Goal: Task Accomplishment & Management: Use online tool/utility

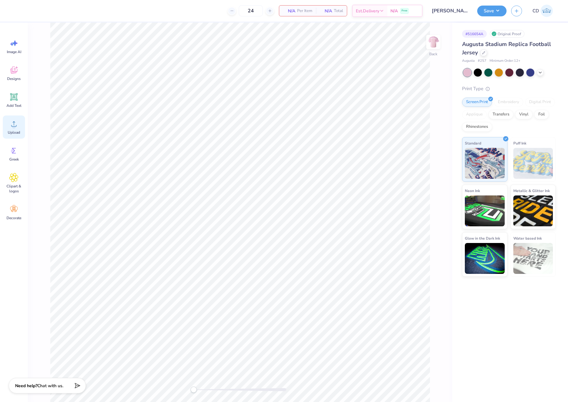
click at [14, 128] on circle at bounding box center [14, 126] width 4 height 4
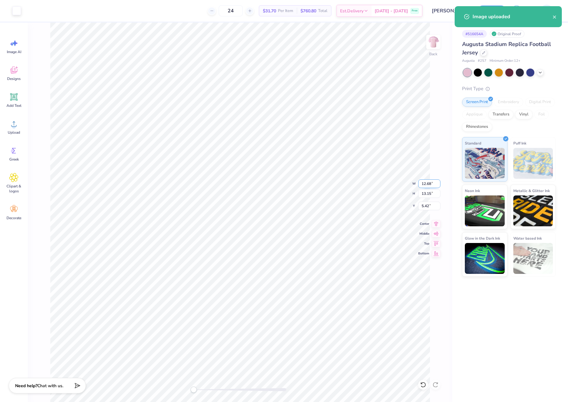
drag, startPoint x: 422, startPoint y: 185, endPoint x: 431, endPoint y: 185, distance: 9.3
click at [431, 185] on input "12.68" at bounding box center [430, 184] width 22 height 9
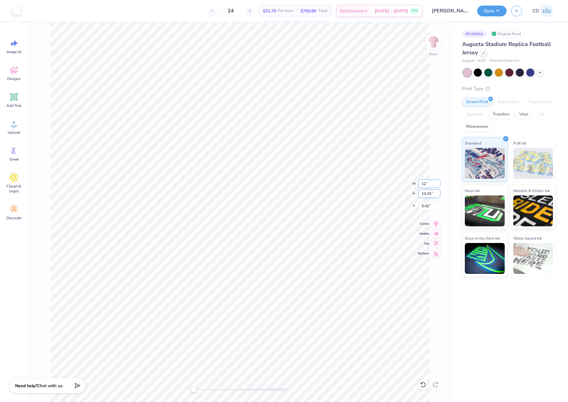
type input "12"
click at [428, 186] on input "11.36" at bounding box center [430, 184] width 22 height 9
drag, startPoint x: 422, startPoint y: 184, endPoint x: 434, endPoint y: 185, distance: 12.1
click at [434, 185] on input "11.36" at bounding box center [430, 184] width 22 height 9
type input "12"
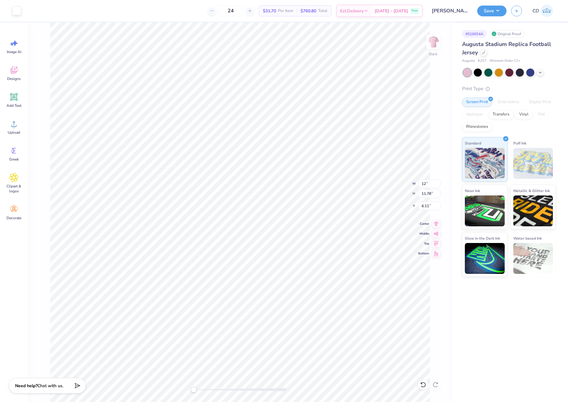
click at [512, 317] on div "# 516654A Original Proof Augusta Stadium Replica Football Jersey Augusta # 257 …" at bounding box center [511, 213] width 116 height 380
click at [485, 343] on div "# 516654A Original Proof Augusta Stadium Replica Football Jersey Augusta # 257 …" at bounding box center [511, 213] width 116 height 380
click at [429, 184] on input "12" at bounding box center [430, 184] width 22 height 9
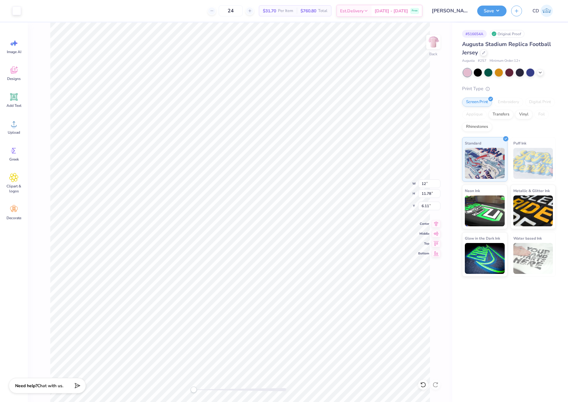
click at [479, 331] on div "# 516654A Original Proof Augusta Stadium Replica Football Jersey Augusta # 257 …" at bounding box center [511, 213] width 116 height 380
click at [429, 187] on input "12" at bounding box center [430, 184] width 22 height 9
click at [484, 294] on div "# 516654A Original Proof Augusta Stadium Replica Football Jersey Augusta # 257 …" at bounding box center [511, 213] width 116 height 380
click at [408, 185] on div "Back W 12 12 " H 11.78 11.78 " Y 6.11 6.11 " Center Middle Top Bottom" at bounding box center [240, 213] width 425 height 380
click at [432, 185] on input "12.67" at bounding box center [430, 184] width 22 height 9
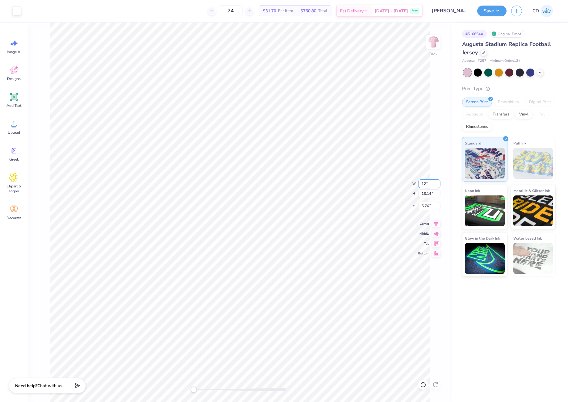
type input "12"
click at [479, 318] on div "# 516654A Original Proof Augusta Stadium Replica Football Jersey Augusta # 257 …" at bounding box center [511, 213] width 116 height 380
drag, startPoint x: 421, startPoint y: 208, endPoint x: 434, endPoint y: 210, distance: 13.1
click at [434, 210] on input "6.11" at bounding box center [430, 206] width 22 height 9
type input "3"
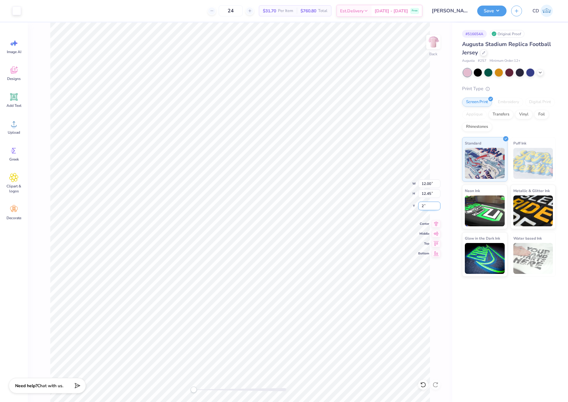
type input "2"
click at [492, 8] on button "Save" at bounding box center [492, 10] width 29 height 11
click at [19, 11] on div at bounding box center [16, 10] width 9 height 9
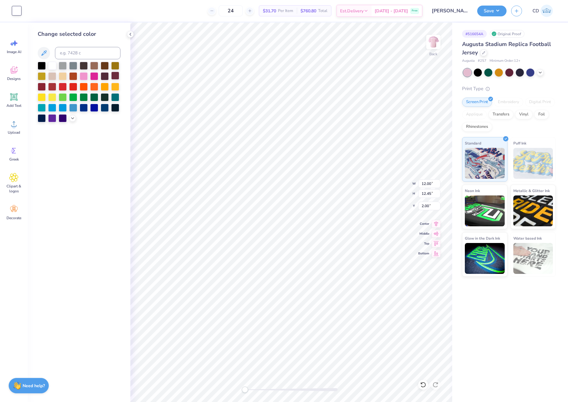
click at [113, 76] on div at bounding box center [115, 76] width 8 height 8
click at [483, 13] on button "Save" at bounding box center [492, 10] width 29 height 11
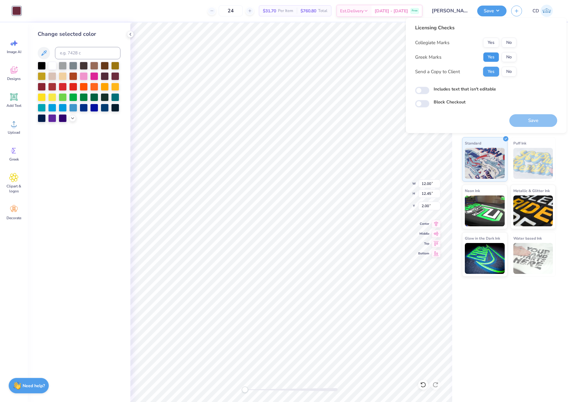
click at [488, 55] on button "Yes" at bounding box center [491, 57] width 16 height 10
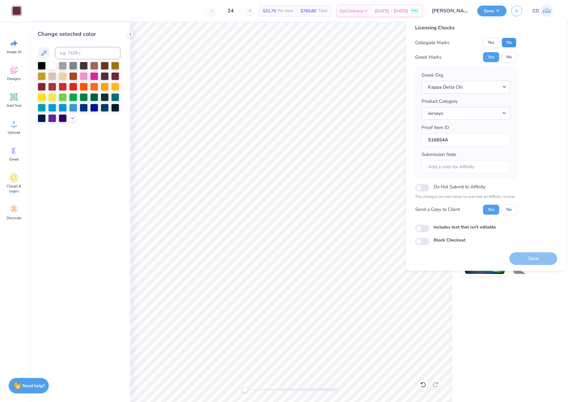
click at [510, 41] on button "No" at bounding box center [509, 43] width 15 height 10
click at [423, 231] on input "Includes text that isn't editable" at bounding box center [422, 228] width 14 height 7
checkbox input "true"
click at [530, 260] on button "Save" at bounding box center [534, 259] width 48 height 13
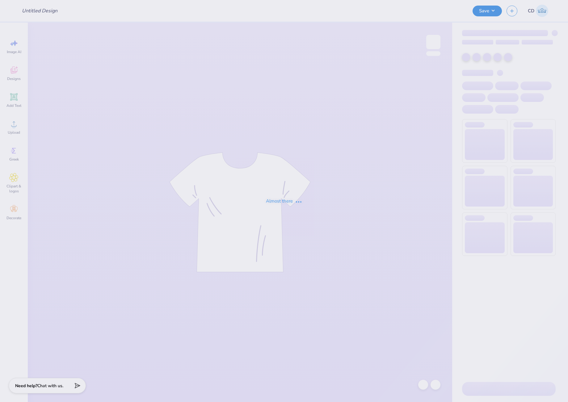
type input "Sydney Brown : Purdue University"
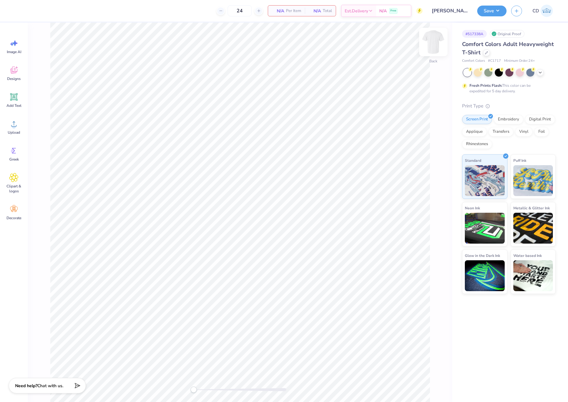
click at [436, 43] on img at bounding box center [433, 42] width 25 height 25
click at [14, 68] on icon at bounding box center [13, 70] width 9 height 9
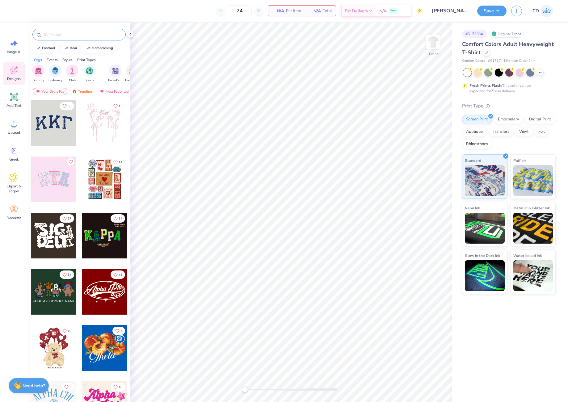
click at [68, 35] on input "text" at bounding box center [82, 35] width 79 height 6
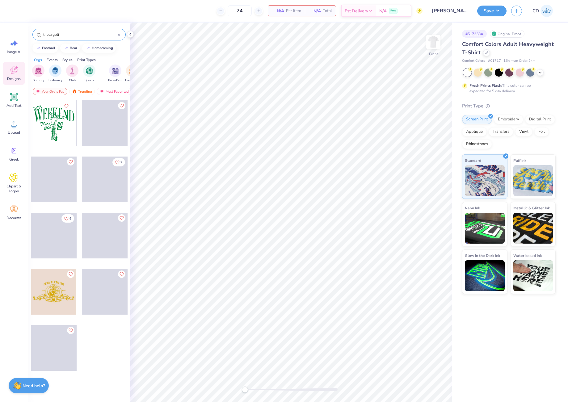
type input "theta golf"
click at [53, 107] on div at bounding box center [54, 123] width 46 height 46
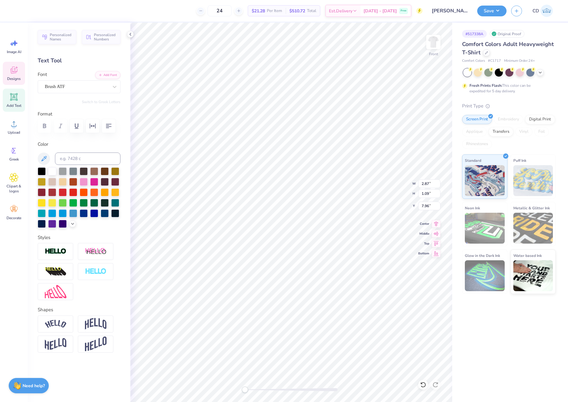
scroll to position [5, 1]
type textarea "Kappa"
click at [250, 390] on div "Accessibility label" at bounding box center [249, 390] width 6 height 6
type input "1.74"
type input "1.12"
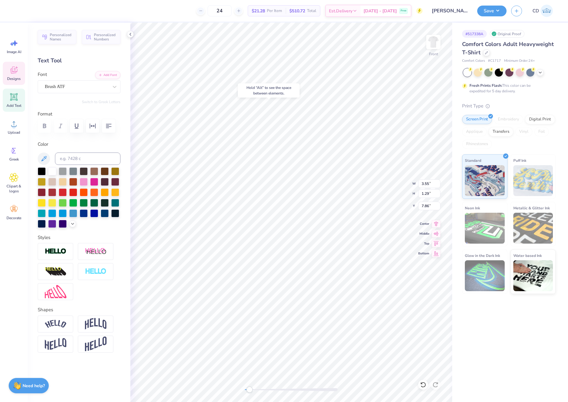
type input "9.15"
type textarea "Alpha"
click at [272, 198] on li "Duplicate" at bounding box center [274, 198] width 49 height 12
type input "10.15"
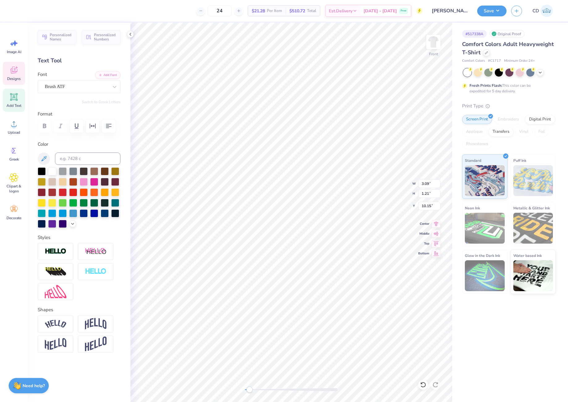
type textarea "Theta"
type input "1.86"
type input "2.30"
type input "8.51"
type input "1.86"
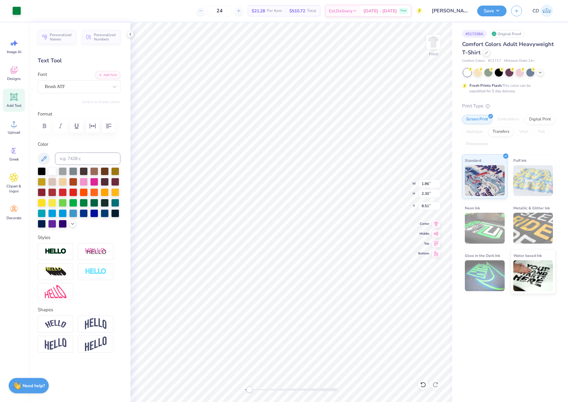
type input "2.30"
click at [237, 389] on div "Front" at bounding box center [291, 213] width 322 height 380
type input "9.89"
click at [313, 208] on li "Download vector" at bounding box center [318, 206] width 49 height 12
click at [14, 10] on div at bounding box center [16, 10] width 9 height 9
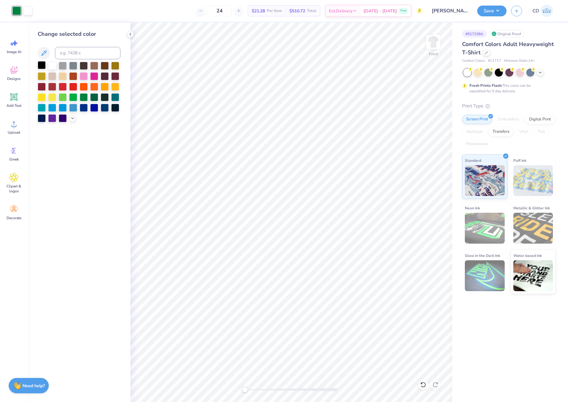
click at [40, 67] on div at bounding box center [42, 65] width 8 height 8
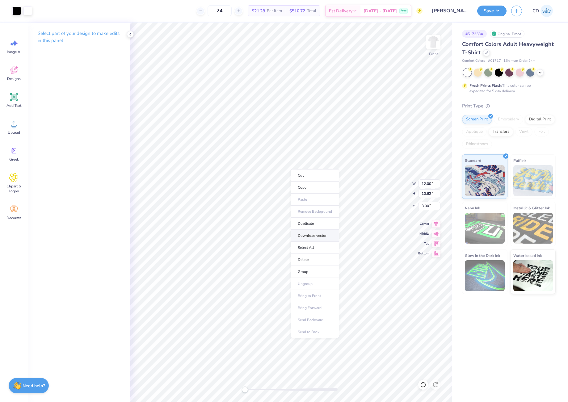
click at [313, 233] on li "Download vector" at bounding box center [315, 236] width 49 height 12
click at [17, 124] on icon at bounding box center [13, 123] width 9 height 9
click at [437, 222] on icon at bounding box center [436, 222] width 9 height 7
drag, startPoint x: 422, startPoint y: 206, endPoint x: 429, endPoint y: 208, distance: 7.7
click at [429, 208] on input "8.81" at bounding box center [430, 206] width 22 height 9
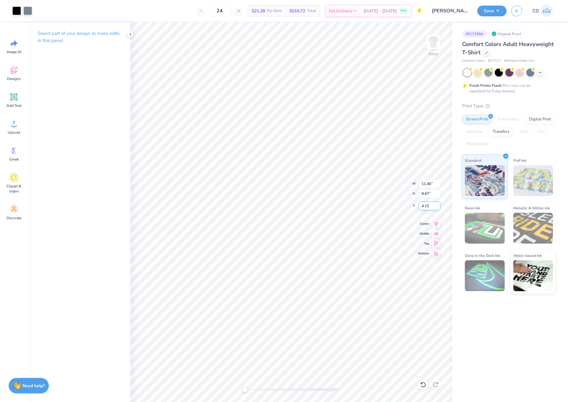
type input "4.11"
type input "11.66"
type input "9.89"
click at [248, 390] on div "Accessibility label" at bounding box center [248, 390] width 6 height 6
click at [223, 391] on div "Front" at bounding box center [291, 213] width 322 height 380
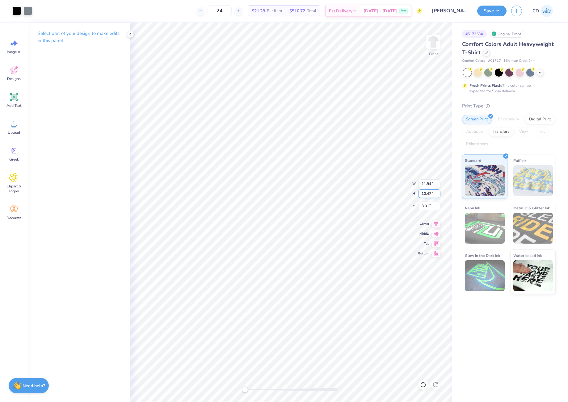
type input "11.94"
type input "10.47"
type input "3.01"
type input "12.04"
type input "10.56"
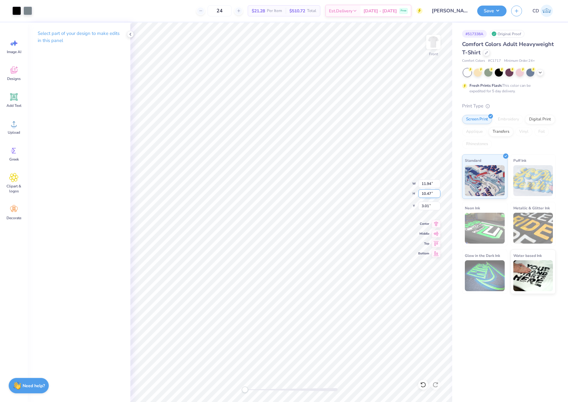
type input "3.00"
type input "11.99"
type input "10.52"
type input "3.01"
drag, startPoint x: 421, startPoint y: 206, endPoint x: 428, endPoint y: 206, distance: 7.7
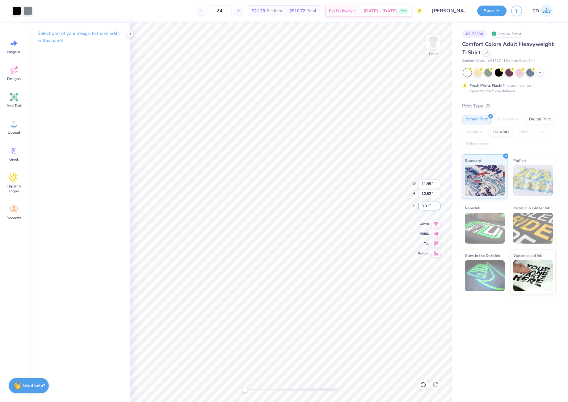
click at [428, 206] on input "3.01" at bounding box center [430, 206] width 22 height 9
type input "3.00"
drag, startPoint x: 421, startPoint y: 184, endPoint x: 433, endPoint y: 185, distance: 11.8
click at [433, 185] on input "11.99" at bounding box center [430, 184] width 22 height 9
type input "12.01"
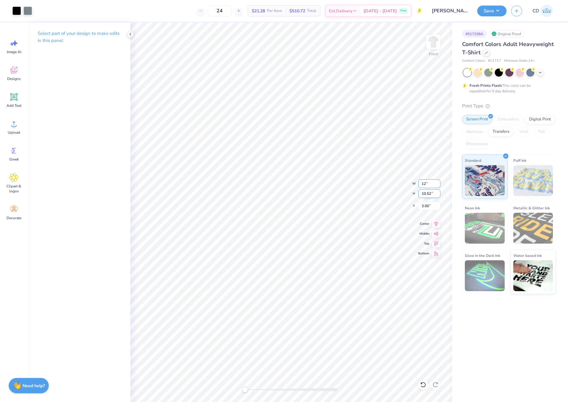
type input "10.53"
drag, startPoint x: 432, startPoint y: 183, endPoint x: 421, endPoint y: 184, distance: 10.6
click at [421, 184] on input "12.01" at bounding box center [430, 184] width 22 height 9
type input "12"
drag, startPoint x: 422, startPoint y: 183, endPoint x: 434, endPoint y: 183, distance: 12.7
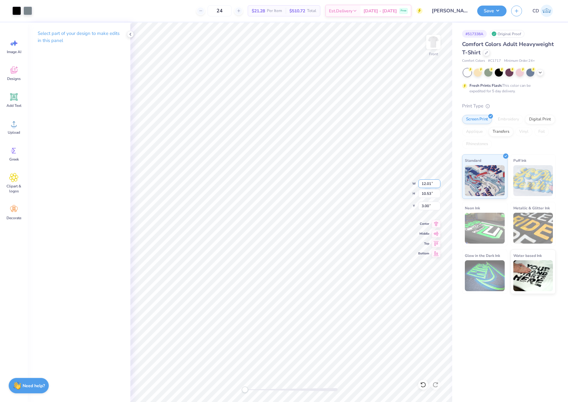
click at [434, 183] on input "12.01" at bounding box center [430, 184] width 22 height 9
type input "12.00"
type input "10.52"
click at [433, 47] on img at bounding box center [433, 42] width 25 height 25
click at [17, 127] on icon at bounding box center [13, 123] width 9 height 9
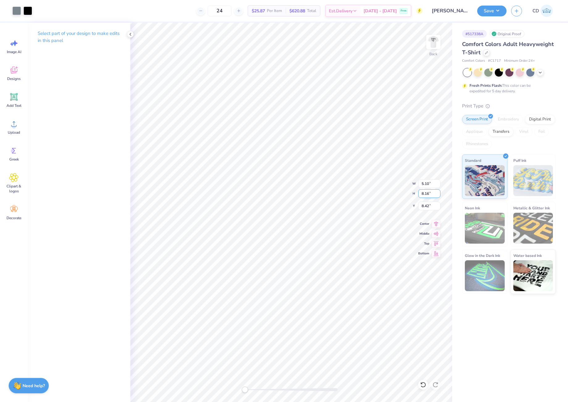
drag, startPoint x: 422, startPoint y: 192, endPoint x: 431, endPoint y: 193, distance: 9.4
click at [431, 193] on input "8.16" at bounding box center [430, 193] width 22 height 9
type input "4"
click at [431, 40] on img at bounding box center [433, 42] width 25 height 25
click at [282, 312] on li "Send to Back" at bounding box center [284, 313] width 49 height 12
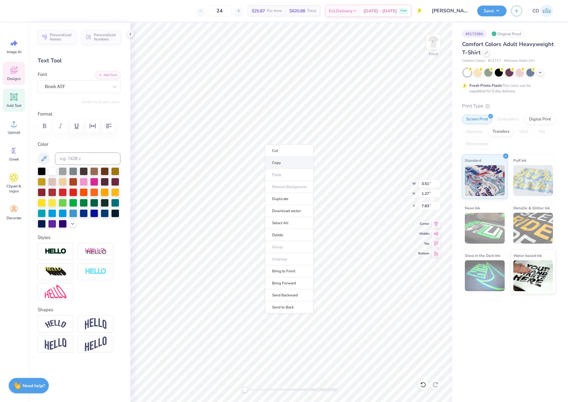
click at [280, 160] on li "Copy" at bounding box center [289, 163] width 49 height 12
click at [431, 38] on img at bounding box center [433, 42] width 25 height 25
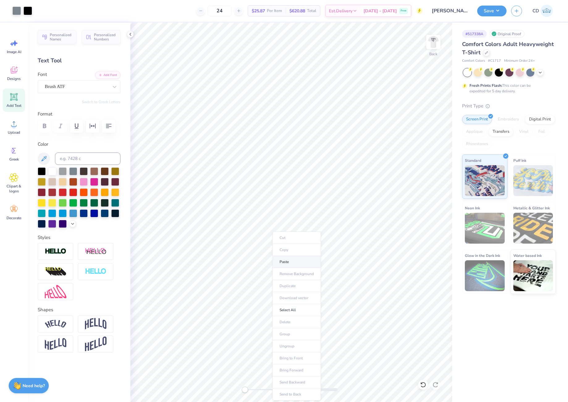
click at [291, 264] on li "Paste" at bounding box center [297, 262] width 49 height 12
type textarea "Theta"
type input "3.29"
type input "5.27"
type input "7.44"
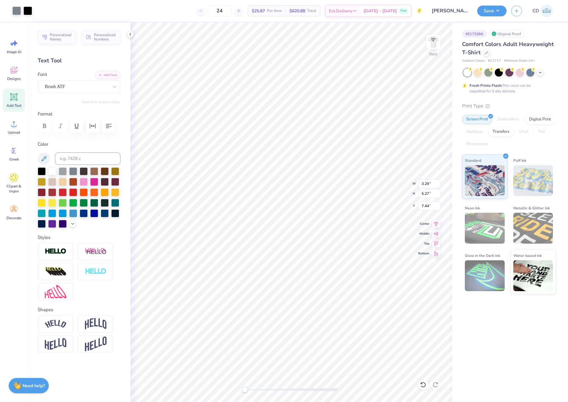
type input "2.79"
type input "1.06"
type input "12.92"
type textarea "Theta 2025"
type textarea "Theta"
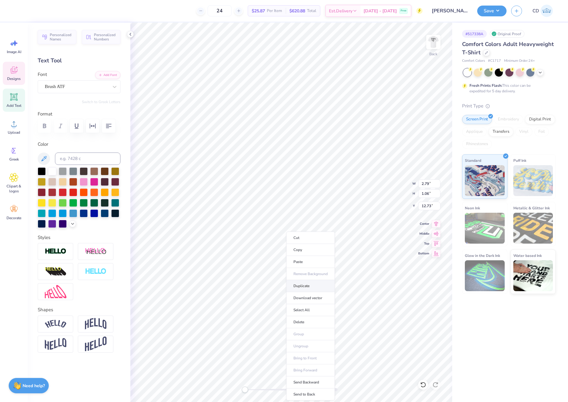
click at [305, 286] on li "Duplicate" at bounding box center [311, 286] width 49 height 12
type input "13.73"
type textarea "2025"
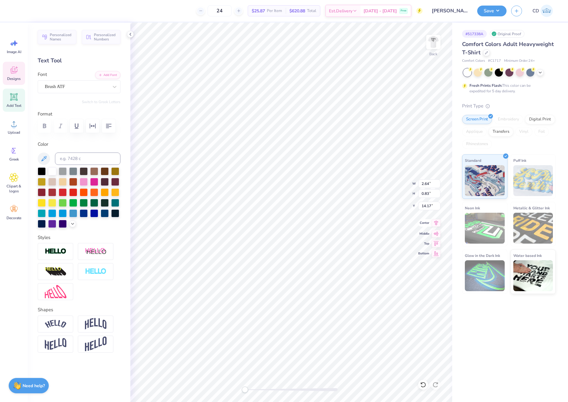
click at [434, 223] on icon at bounding box center [436, 222] width 9 height 7
type input "3.29"
type input "5.27"
type input "7.46"
click at [438, 222] on icon at bounding box center [436, 222] width 9 height 7
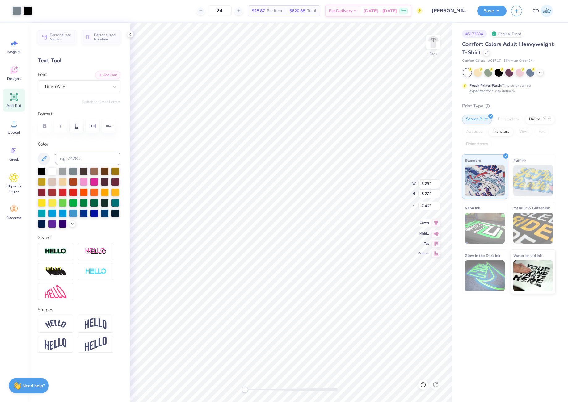
type input "2.79"
type input "1.06"
type input "12.73"
click at [437, 224] on icon at bounding box center [437, 223] width 4 height 5
click at [438, 224] on icon at bounding box center [436, 222] width 9 height 7
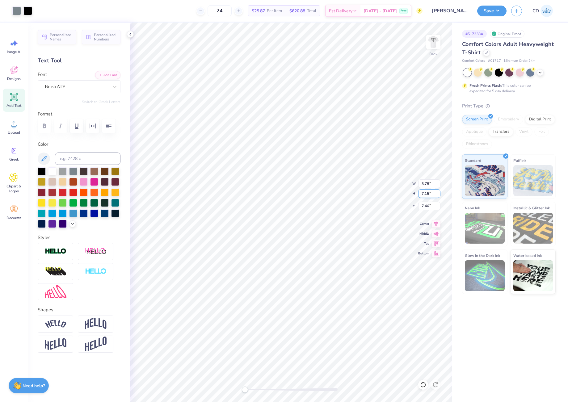
drag, startPoint x: 421, startPoint y: 195, endPoint x: 432, endPoint y: 196, distance: 11.5
click at [432, 196] on input "7.15" at bounding box center [430, 193] width 22 height 9
type input "5"
type input "2.00"
type input "4.39"
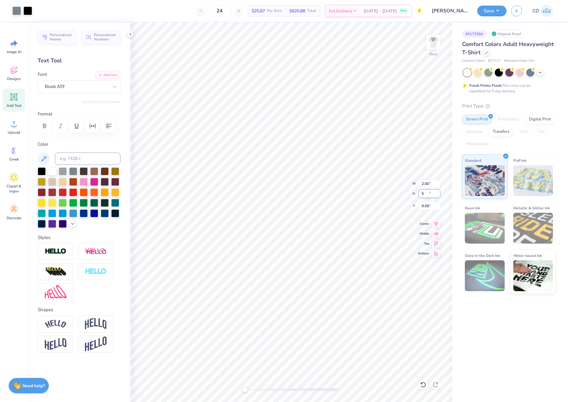
type input "9.09"
type input "2.00"
type input "4.38"
type input "8.02"
type input "2.54"
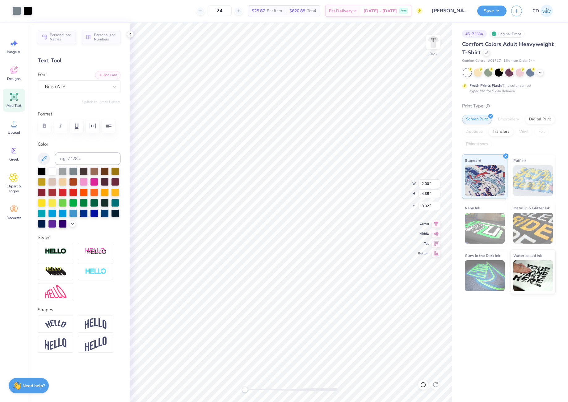
type input "5.25"
type input "7.81"
drag, startPoint x: 420, startPoint y: 206, endPoint x: 432, endPoint y: 208, distance: 11.8
click at [432, 208] on input "3.00" at bounding box center [430, 206] width 22 height 9
type input "2.00"
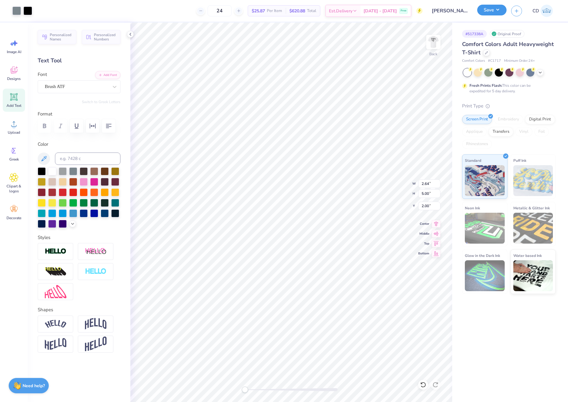
drag, startPoint x: 489, startPoint y: 9, endPoint x: 489, endPoint y: 13, distance: 4.4
click at [489, 9] on button "Save" at bounding box center [492, 10] width 29 height 11
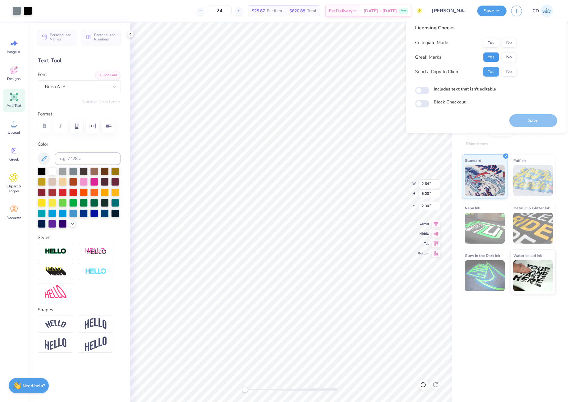
drag, startPoint x: 492, startPoint y: 55, endPoint x: 499, endPoint y: 50, distance: 8.7
click at [492, 55] on button "Yes" at bounding box center [491, 57] width 16 height 10
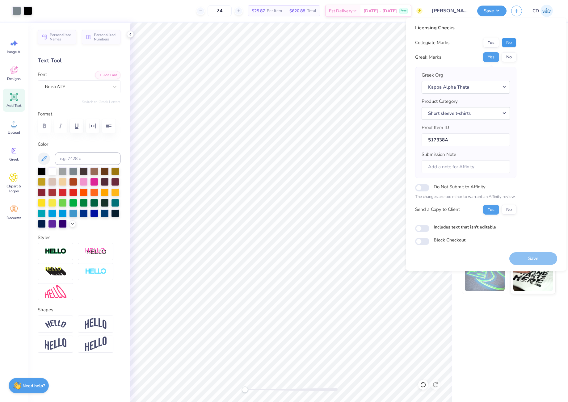
click at [508, 42] on button "No" at bounding box center [509, 43] width 15 height 10
click at [425, 228] on input "Includes text that isn't editable" at bounding box center [422, 228] width 14 height 7
checkbox input "true"
click at [534, 257] on button "Save" at bounding box center [534, 259] width 48 height 13
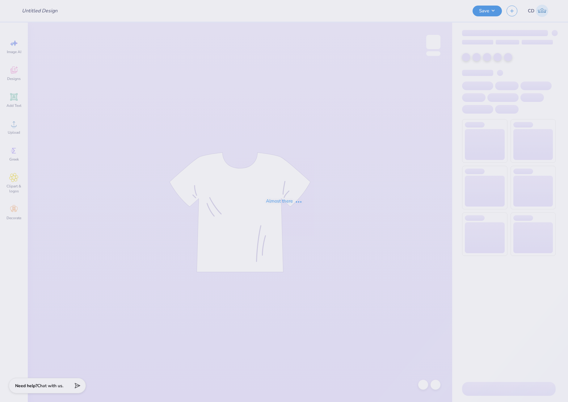
type input "PCT parents weekend shirt"
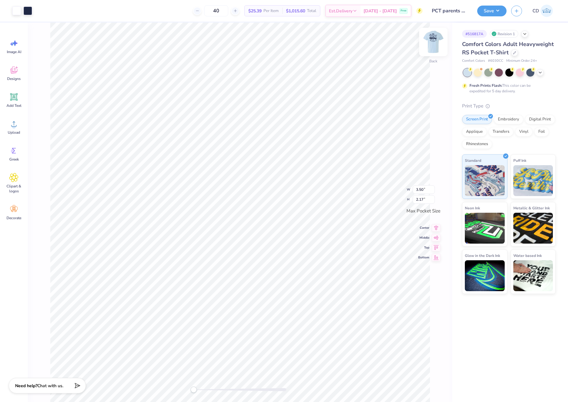
click at [431, 34] on img at bounding box center [433, 42] width 25 height 25
click at [17, 127] on icon at bounding box center [13, 123] width 9 height 9
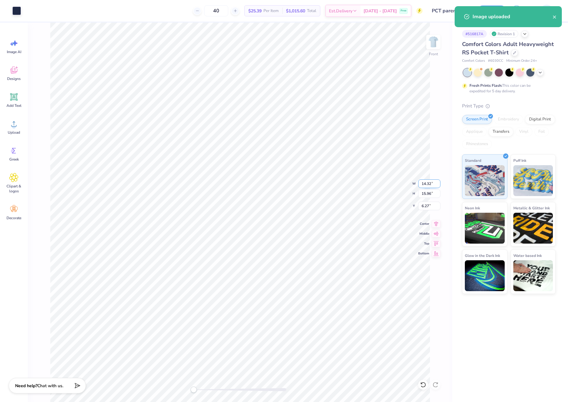
click at [431, 187] on input "14.32" at bounding box center [430, 184] width 22 height 9
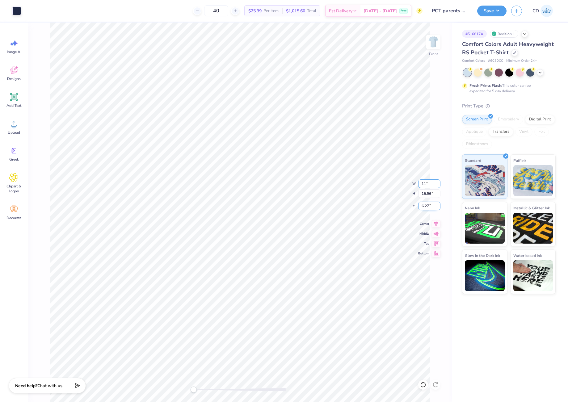
type input "11"
drag, startPoint x: 422, startPoint y: 184, endPoint x: 432, endPoint y: 185, distance: 10.6
click at [432, 185] on input "14.32" at bounding box center [430, 184] width 22 height 9
type input "11"
click at [431, 159] on div "Front W 11 11 " H 15.96 15.96 " Y 6.27 6.27 " Center Middle Top Bottom" at bounding box center [240, 213] width 425 height 380
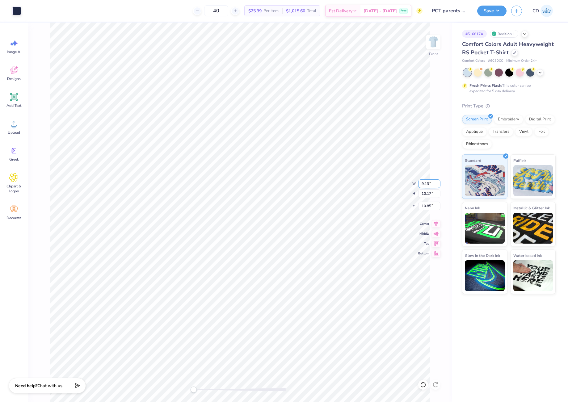
drag, startPoint x: 420, startPoint y: 182, endPoint x: 431, endPoint y: 184, distance: 11.2
click at [431, 183] on input "9.13" at bounding box center [430, 184] width 22 height 9
type input "11"
click at [488, 341] on div "# 516817A Revision 1 Comfort Colors Adult Heavyweight RS Pocket T-Shirt Comfort…" at bounding box center [511, 213] width 116 height 380
drag, startPoint x: 421, startPoint y: 184, endPoint x: 429, endPoint y: 184, distance: 7.4
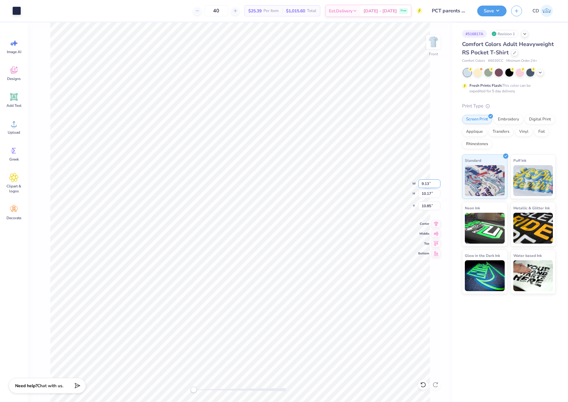
click at [429, 184] on input "9.13" at bounding box center [430, 184] width 22 height 9
type input "11"
click at [487, 12] on button "Save" at bounding box center [492, 10] width 29 height 11
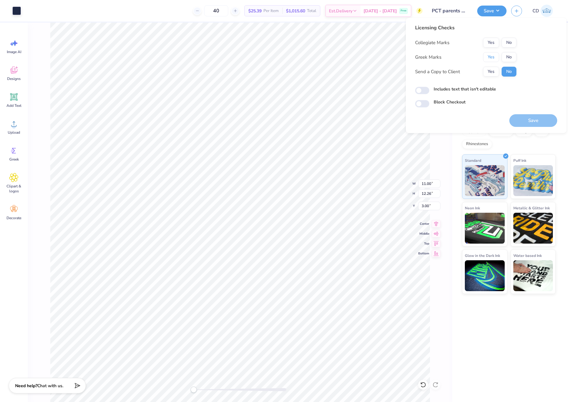
drag, startPoint x: 491, startPoint y: 54, endPoint x: 501, endPoint y: 48, distance: 12.2
click at [491, 54] on button "Yes" at bounding box center [491, 57] width 16 height 10
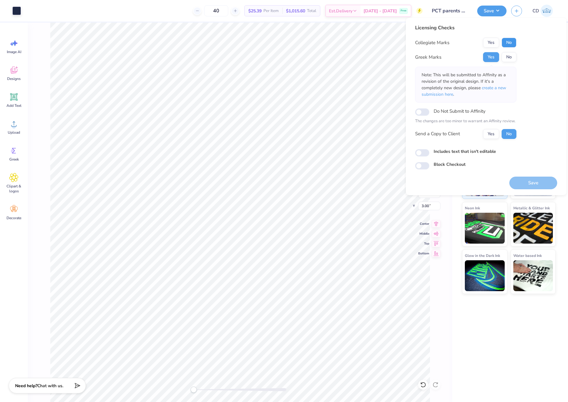
click at [508, 41] on button "No" at bounding box center [509, 43] width 15 height 10
click at [499, 86] on span "create a new submission here" at bounding box center [464, 91] width 85 height 12
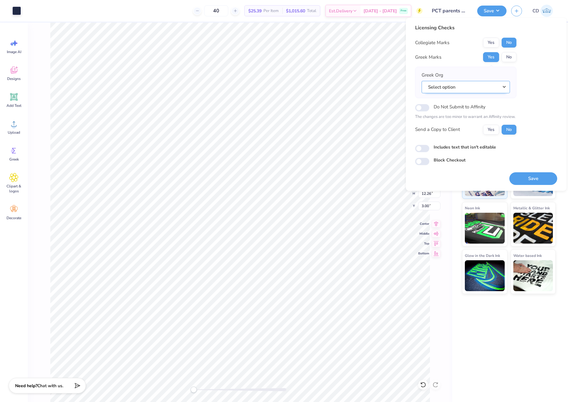
click at [501, 88] on button "Select option" at bounding box center [466, 87] width 88 height 13
click at [469, 142] on link "Phi Chi Theta" at bounding box center [465, 141] width 83 height 10
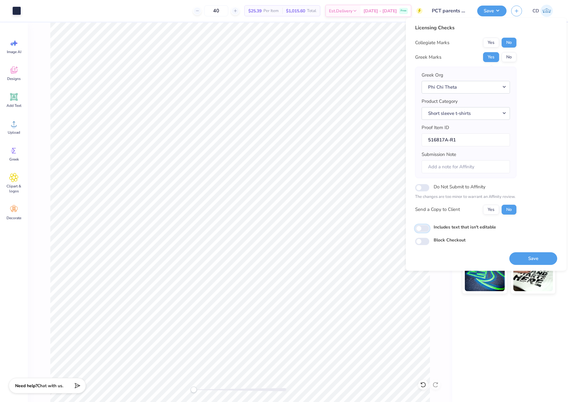
click at [423, 230] on input "Includes text that isn't editable" at bounding box center [422, 228] width 14 height 7
checkbox input "true"
click at [538, 257] on button "Save" at bounding box center [534, 259] width 48 height 13
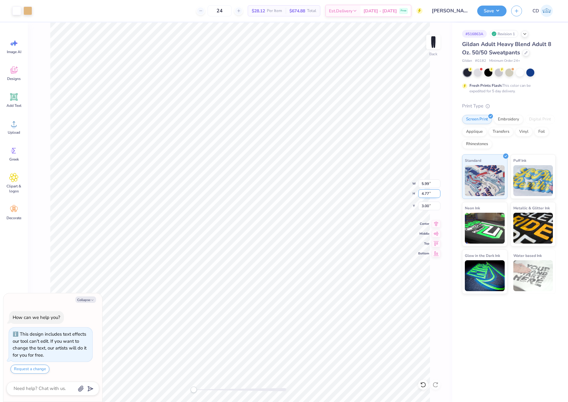
type textarea "x"
drag, startPoint x: 422, startPoint y: 184, endPoint x: 429, endPoint y: 184, distance: 7.1
click at [429, 184] on input "5.99" at bounding box center [430, 184] width 22 height 9
type input "6"
type textarea "x"
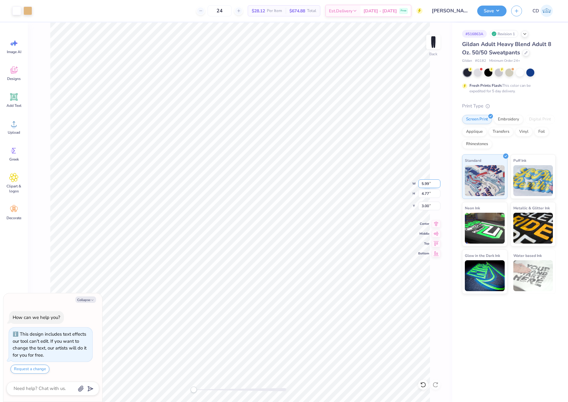
click at [427, 184] on input "5.99" at bounding box center [430, 184] width 22 height 9
click at [438, 181] on input "5.99" at bounding box center [430, 184] width 22 height 9
type input "6"
click at [440, 182] on input "6" at bounding box center [430, 184] width 22 height 9
type textarea "x"
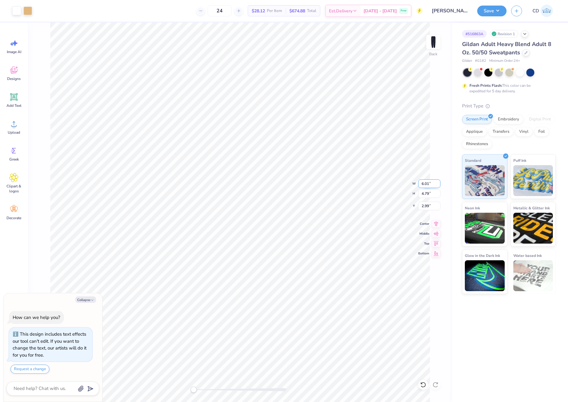
click at [435, 185] on input "6.01" at bounding box center [430, 184] width 22 height 9
type input "6"
click at [439, 186] on input "6" at bounding box center [430, 184] width 22 height 9
type textarea "x"
drag, startPoint x: 420, startPoint y: 205, endPoint x: 431, endPoint y: 207, distance: 11.3
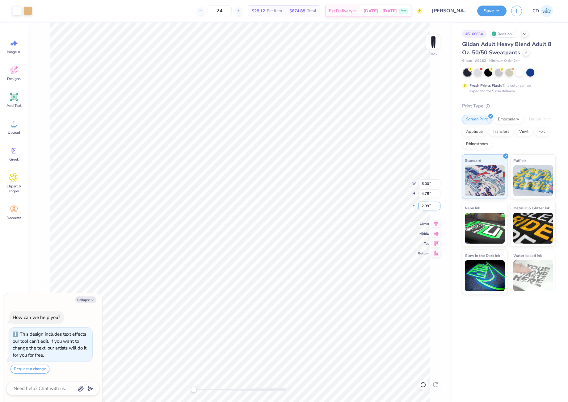
click at [431, 207] on input "2.99" at bounding box center [430, 206] width 22 height 9
type input "3"
click at [494, 8] on button "Save" at bounding box center [492, 10] width 29 height 11
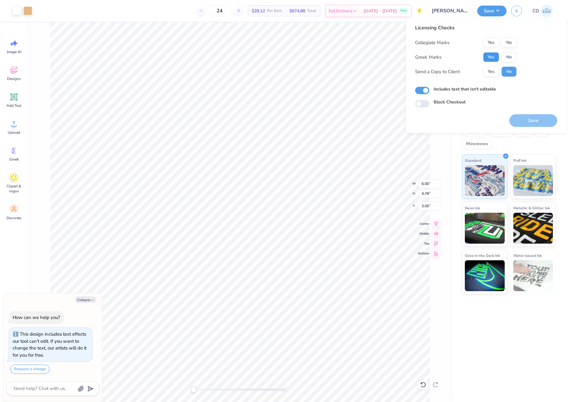
click at [494, 59] on button "Yes" at bounding box center [491, 57] width 16 height 10
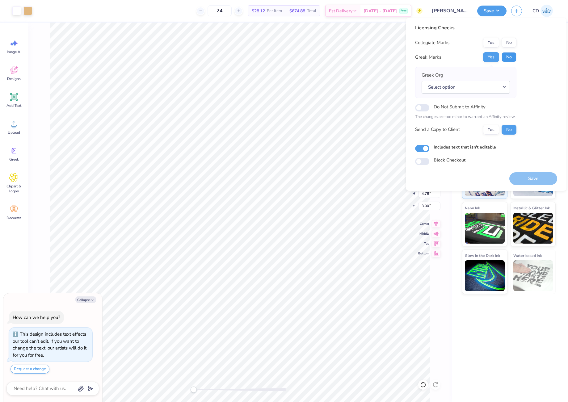
click at [505, 57] on button "No" at bounding box center [509, 57] width 15 height 10
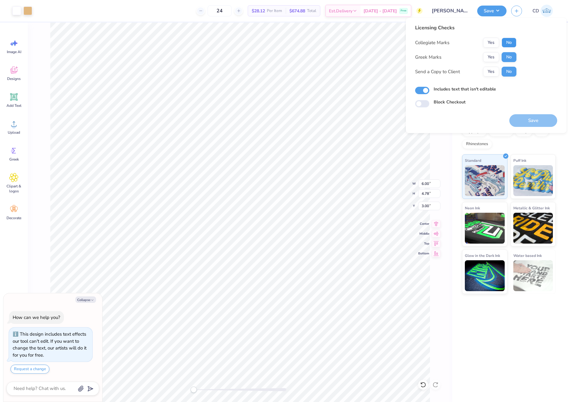
click at [506, 40] on button "No" at bounding box center [509, 43] width 15 height 10
click at [533, 120] on button "Save" at bounding box center [534, 120] width 48 height 13
type textarea "x"
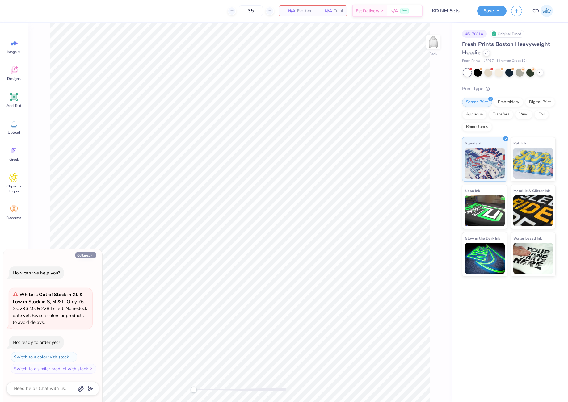
click at [91, 258] on button "Collapse" at bounding box center [85, 255] width 21 height 6
type textarea "x"
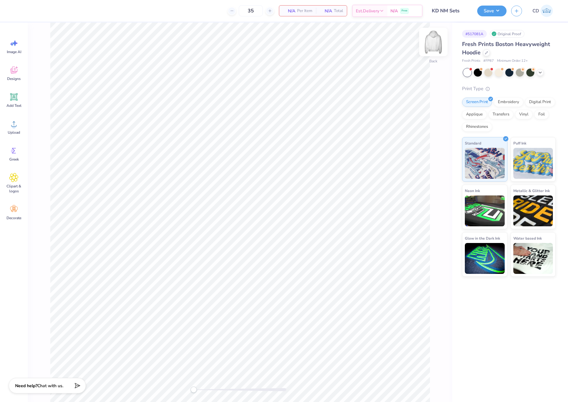
click at [433, 40] on img at bounding box center [433, 42] width 25 height 25
click at [15, 70] on icon at bounding box center [13, 70] width 9 height 9
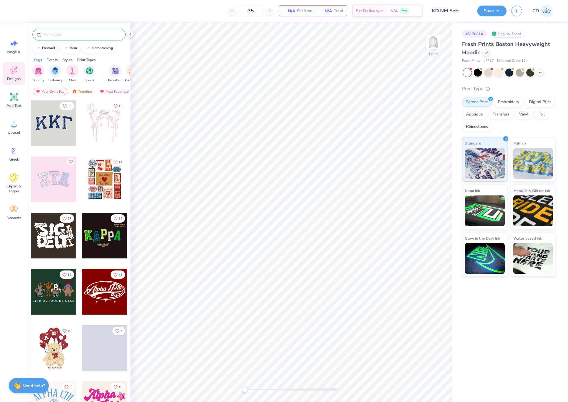
click at [65, 37] on input "text" at bounding box center [82, 35] width 79 height 6
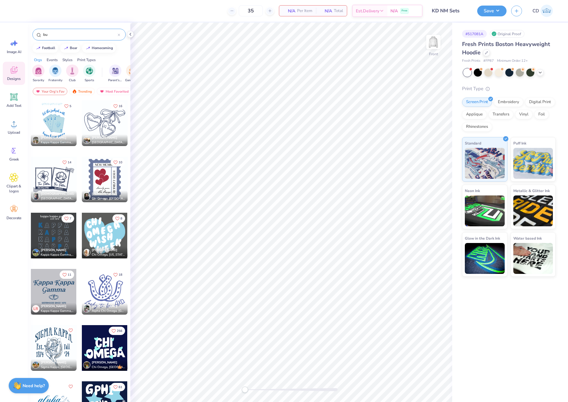
type input "b"
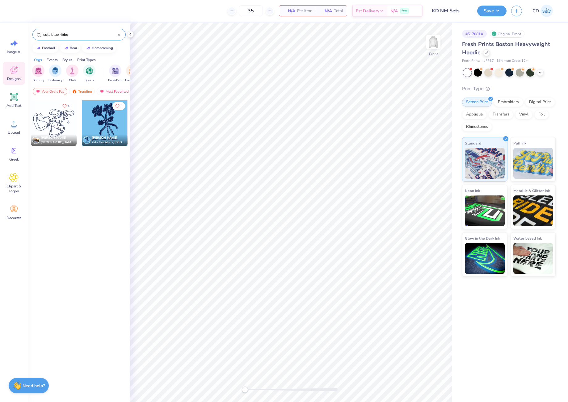
type input "cute blue ribbo"
click at [67, 126] on div at bounding box center [54, 123] width 46 height 46
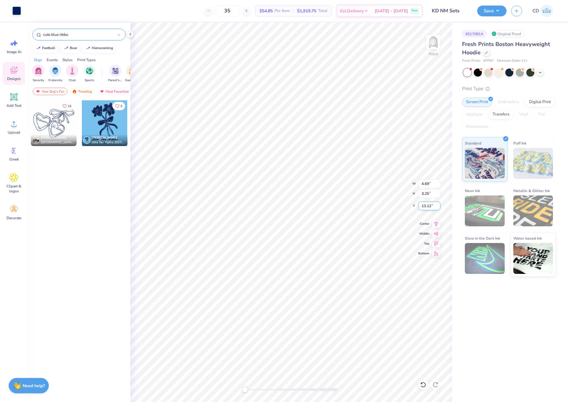
drag, startPoint x: 420, startPoint y: 206, endPoint x: 433, endPoint y: 207, distance: 13.4
click at [433, 207] on input "13.12" at bounding box center [430, 206] width 22 height 9
type input "6"
click at [437, 223] on icon at bounding box center [436, 222] width 9 height 7
drag, startPoint x: 244, startPoint y: 391, endPoint x: 253, endPoint y: 389, distance: 9.0
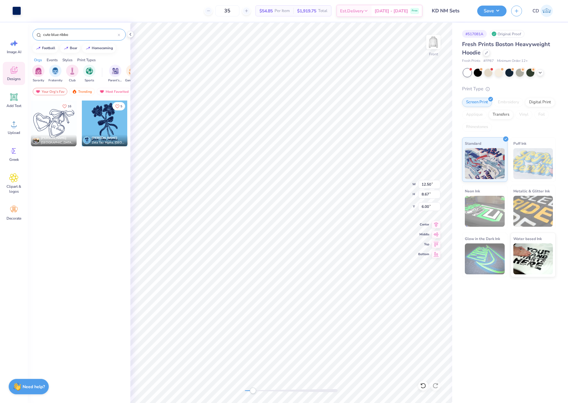
click at [253, 389] on div "Accessibility label" at bounding box center [253, 390] width 6 height 6
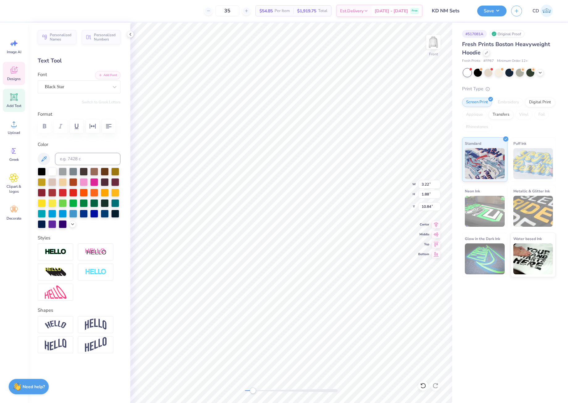
scroll to position [5, 1]
click at [114, 126] on button "button" at bounding box center [109, 126] width 14 height 14
click at [111, 128] on icon "button" at bounding box center [108, 125] width 7 height 7
click at [110, 125] on icon "button" at bounding box center [108, 125] width 7 height 7
click at [109, 127] on icon "button" at bounding box center [108, 125] width 7 height 7
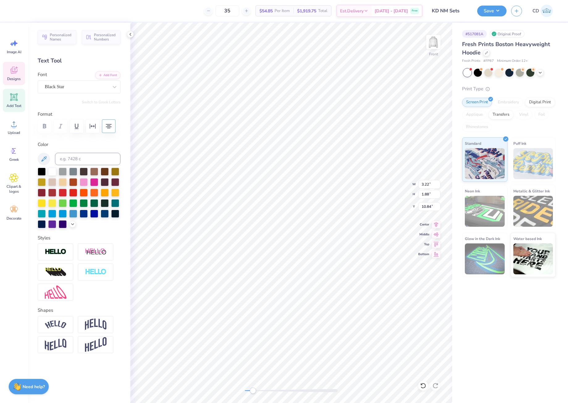
type textarea "Kappa Delta"
type textarea "UNC"
click at [265, 236] on li "Duplicate" at bounding box center [273, 235] width 49 height 12
type input "9.56"
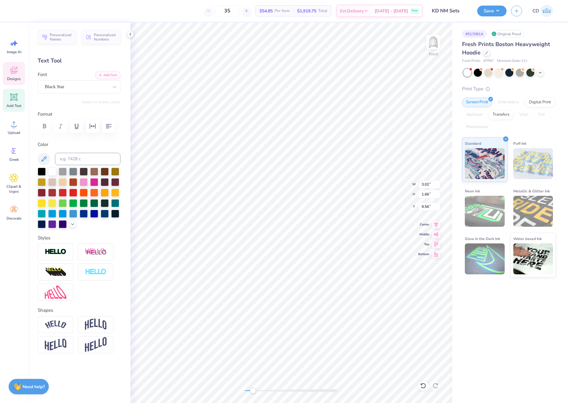
scroll to position [5, 2]
type textarea "Wilmington"
type input "3.02"
type input "1.66"
type input "8.56"
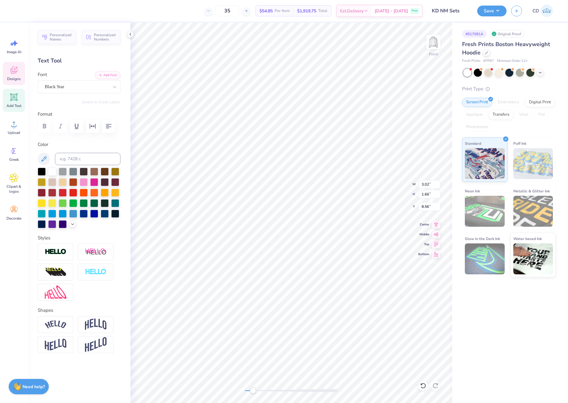
type input "2.70"
type input "1.34"
type input "9.55"
drag, startPoint x: 253, startPoint y: 390, endPoint x: 263, endPoint y: 389, distance: 10.3
click at [262, 390] on div "Accessibility label" at bounding box center [258, 390] width 6 height 6
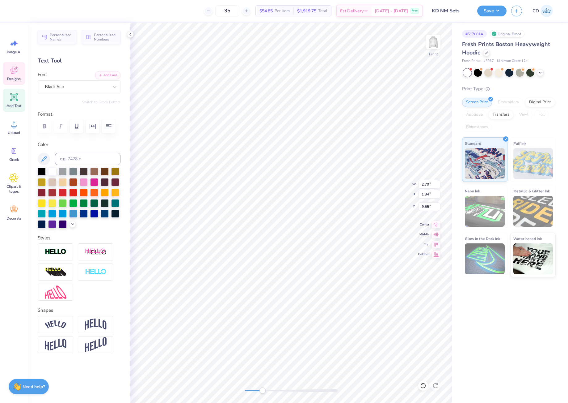
type input "2.53"
type input "1.39"
type input "8.72"
click at [224, 234] on li "Duplicate" at bounding box center [235, 236] width 49 height 12
type input "10.47"
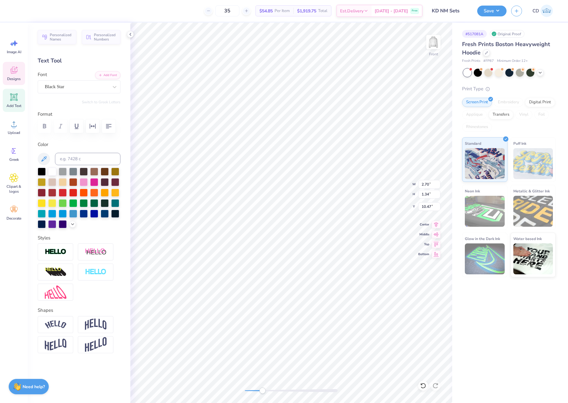
scroll to position [5, 1]
type textarea "TM"
click at [116, 85] on icon at bounding box center [115, 87] width 6 height 6
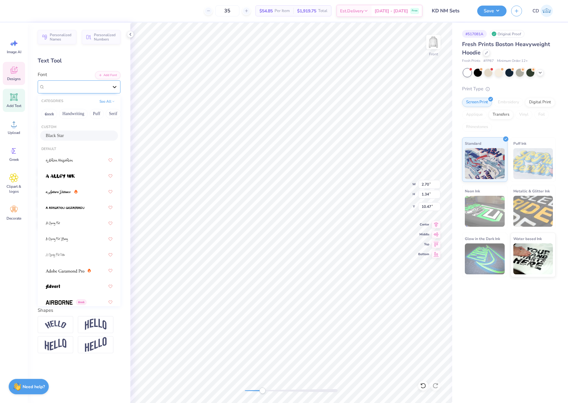
click at [116, 83] on div at bounding box center [114, 86] width 11 height 11
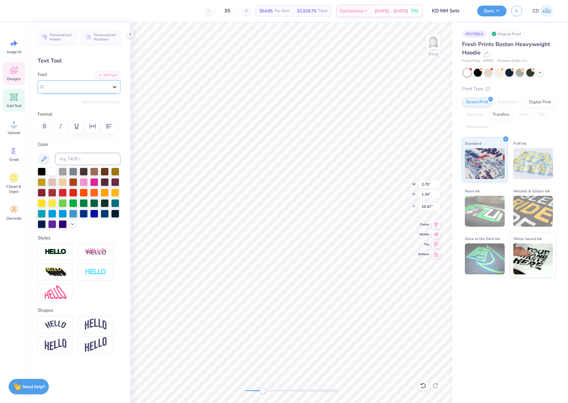
click at [116, 82] on div at bounding box center [114, 86] width 11 height 11
click at [70, 139] on div at bounding box center [79, 137] width 67 height 11
type input "beba"
click at [60, 249] on img at bounding box center [56, 251] width 22 height 7
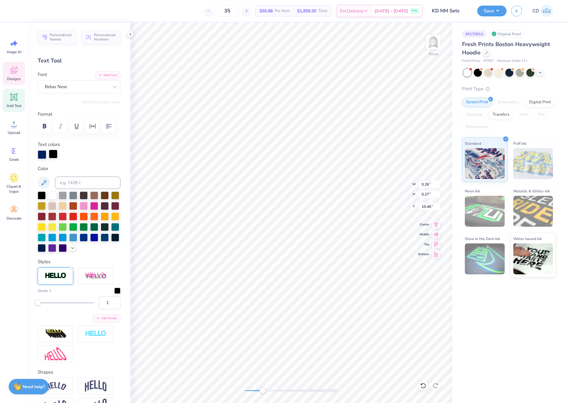
click at [53, 154] on div at bounding box center [53, 154] width 9 height 9
click at [66, 183] on input at bounding box center [88, 183] width 66 height 12
type input "281"
click at [54, 156] on div at bounding box center [53, 154] width 9 height 9
drag, startPoint x: 77, startPoint y: 182, endPoint x: 63, endPoint y: 180, distance: 14.3
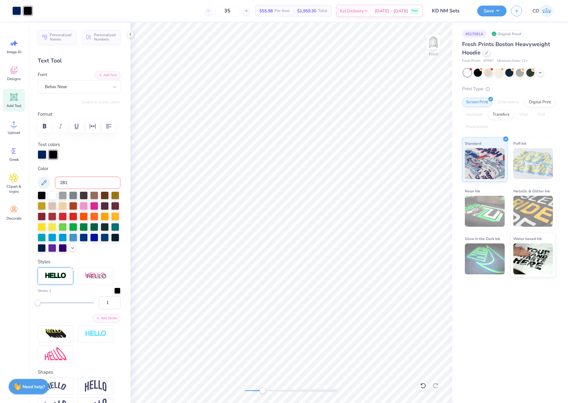
click at [63, 180] on input "281" at bounding box center [88, 183] width 66 height 12
click at [78, 185] on input "281" at bounding box center [88, 183] width 66 height 12
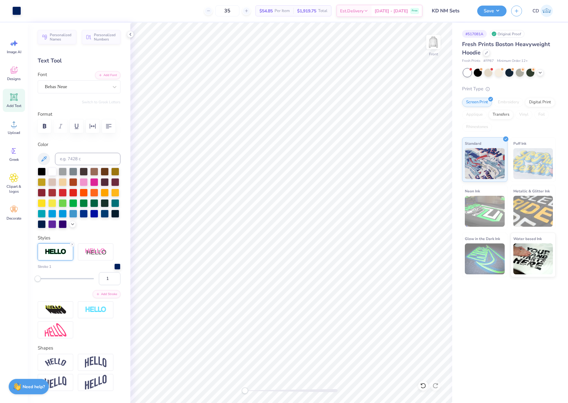
click at [235, 392] on div "Front" at bounding box center [291, 213] width 322 height 380
click at [19, 11] on div at bounding box center [16, 10] width 9 height 9
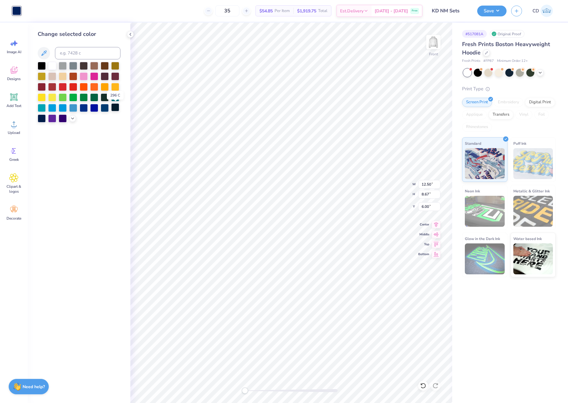
click at [117, 107] on div at bounding box center [115, 107] width 8 height 8
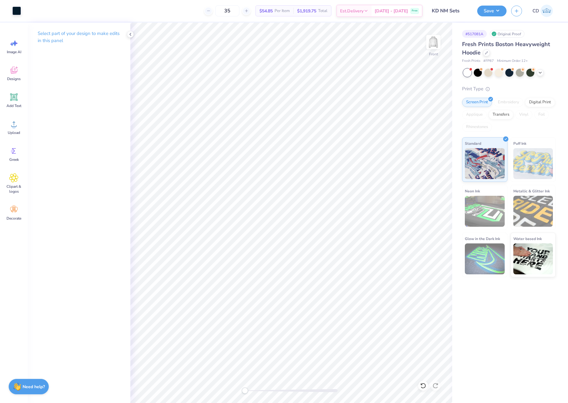
click at [233, 383] on div "Front" at bounding box center [291, 213] width 322 height 380
click at [435, 43] on img at bounding box center [433, 42] width 25 height 25
click at [14, 102] on div "Add Text" at bounding box center [14, 100] width 22 height 23
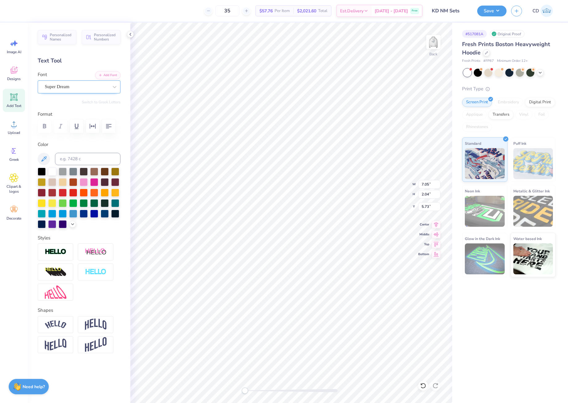
click at [95, 85] on div "Super Dream" at bounding box center [76, 87] width 65 height 10
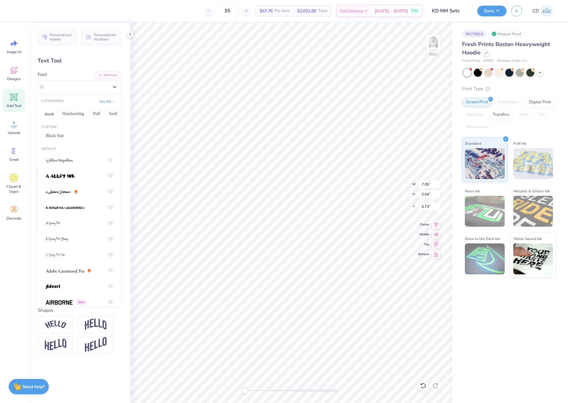
click at [57, 134] on span "Black Star" at bounding box center [55, 135] width 18 height 6
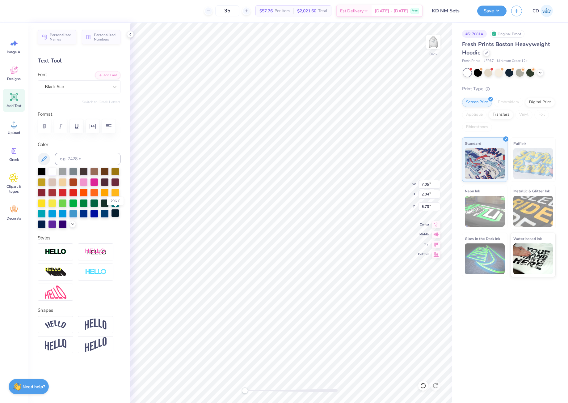
click at [117, 213] on div at bounding box center [115, 213] width 8 height 8
type textarea "Kappa Delta"
type input "8"
click at [437, 185] on input "8" at bounding box center [430, 184] width 22 height 9
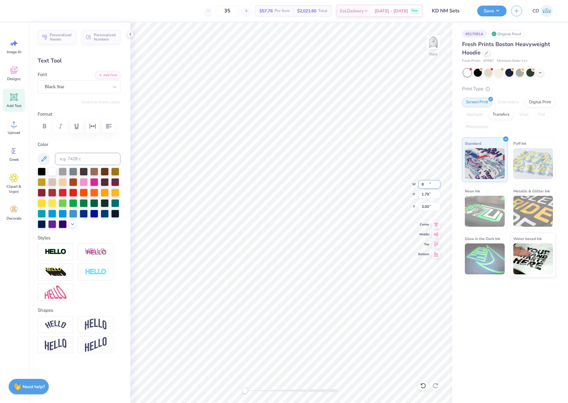
type input "8"
click at [436, 187] on input "8" at bounding box center [430, 184] width 22 height 9
drag, startPoint x: 429, startPoint y: 185, endPoint x: 425, endPoint y: 185, distance: 3.4
click at [425, 185] on input "8.01" at bounding box center [430, 184] width 22 height 9
type input "8"
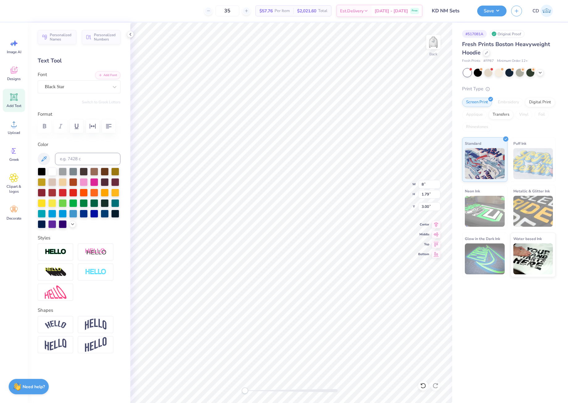
click at [509, 325] on div "# 517081A Original Proof Fresh Prints Boston Heavyweight Hoodie Fresh Prints # …" at bounding box center [511, 213] width 116 height 380
click at [492, 11] on button "Save" at bounding box center [492, 10] width 29 height 11
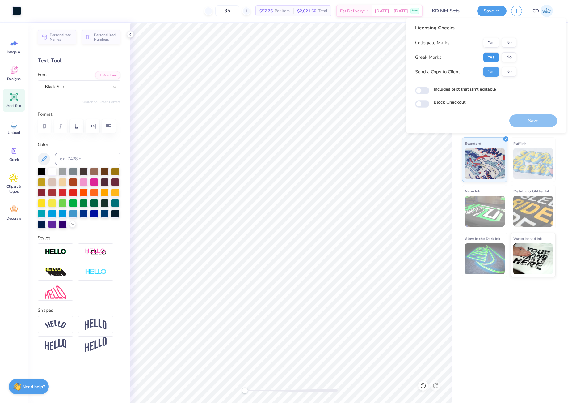
click at [487, 60] on button "Yes" at bounding box center [491, 57] width 16 height 10
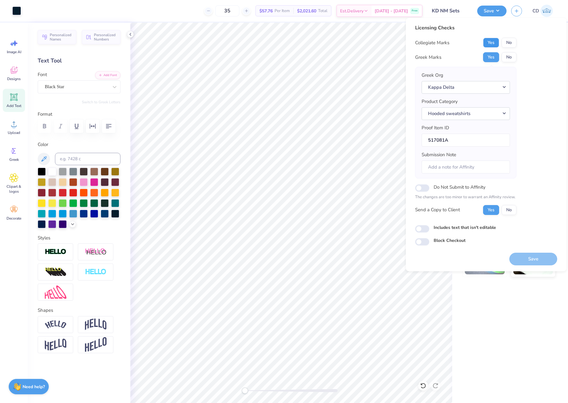
click at [493, 43] on button "Yes" at bounding box center [491, 43] width 16 height 10
click at [534, 260] on button "Save" at bounding box center [534, 259] width 48 height 13
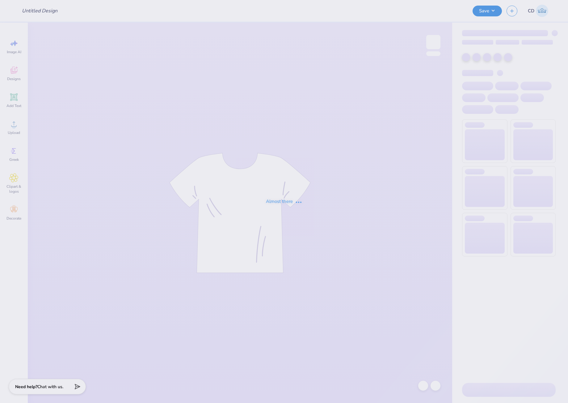
type input "[PERSON_NAME] : [GEOGRAPHIC_DATA]"
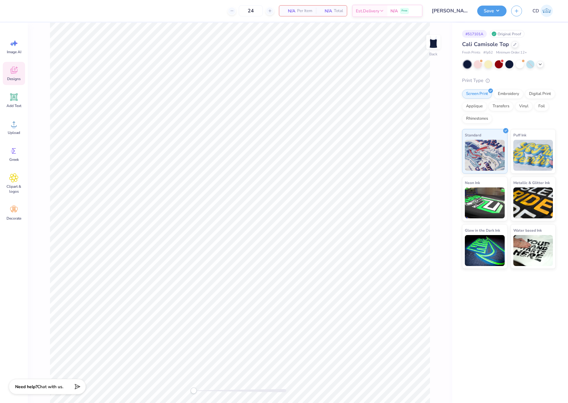
click at [19, 73] on div "Designs" at bounding box center [14, 73] width 22 height 23
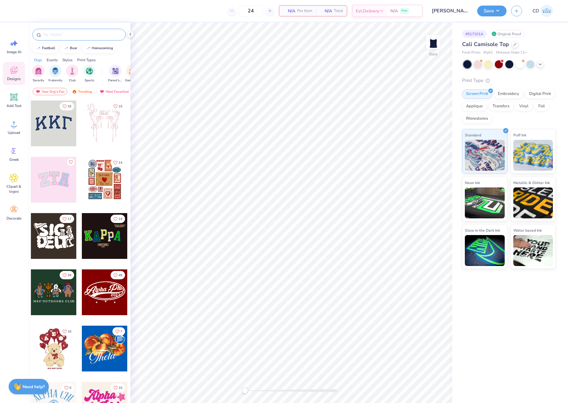
click at [99, 37] on input "text" at bounding box center [82, 35] width 79 height 6
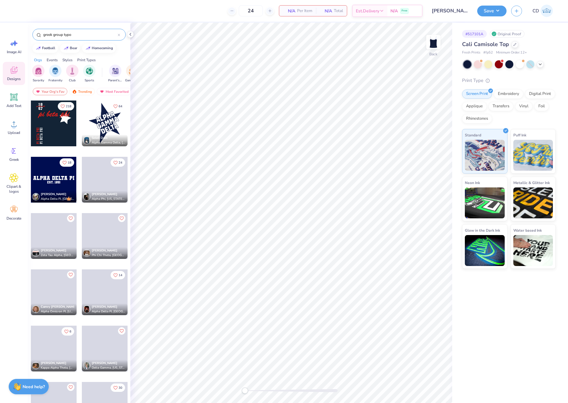
type input "greek group typo"
click at [55, 115] on div at bounding box center [54, 123] width 46 height 46
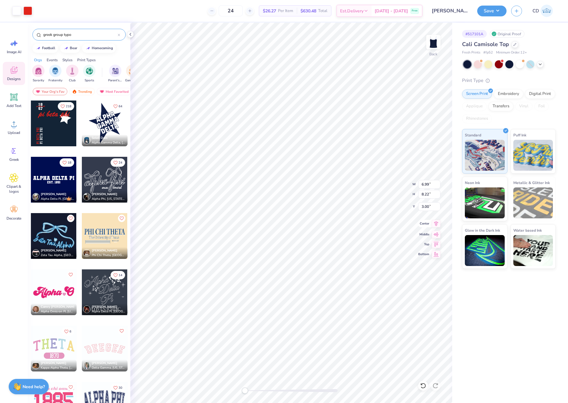
click at [436, 223] on icon at bounding box center [437, 223] width 4 height 5
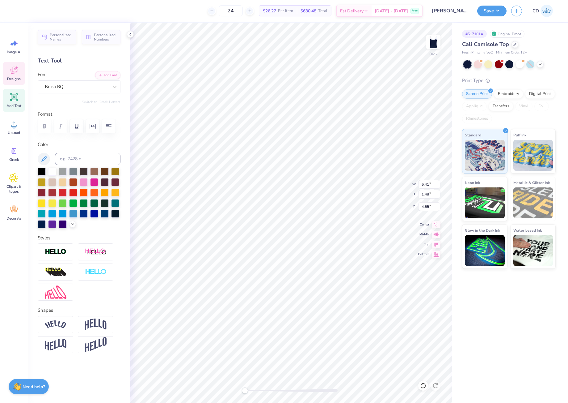
scroll to position [5, 1]
type textarea "kappa alpha theta"
type textarea "k"
type textarea "KAPPA ALPHA THETA"
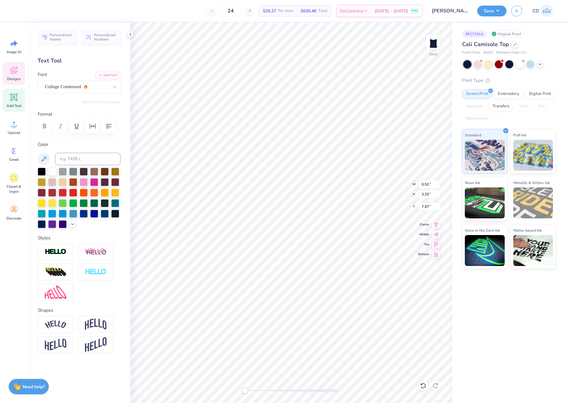
scroll to position [5, 1]
type textarea "KAPPA ALPHA THETA"
type input "0.96"
type input "4.25"
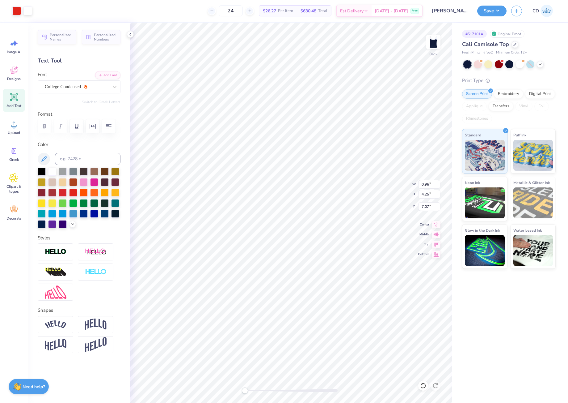
type input "7.07"
type textarea "kappa alpha theta"
click at [250, 190] on body "Art colors 24 $26.27 Per Item $630.48 Total Est. Delivery Sep 21 - 24 Free Desi…" at bounding box center [284, 201] width 568 height 403
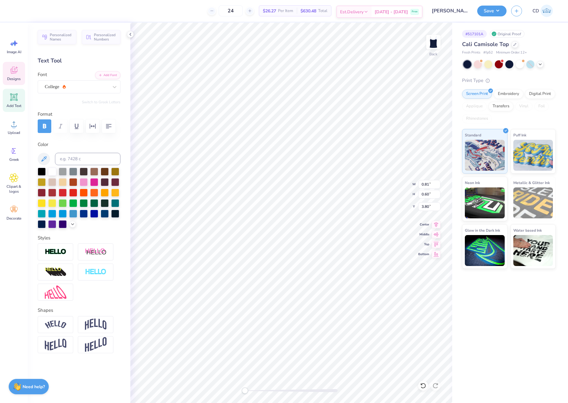
type input "0.81"
type input "3.80"
type textarea "70"
click at [433, 223] on icon at bounding box center [436, 223] width 9 height 7
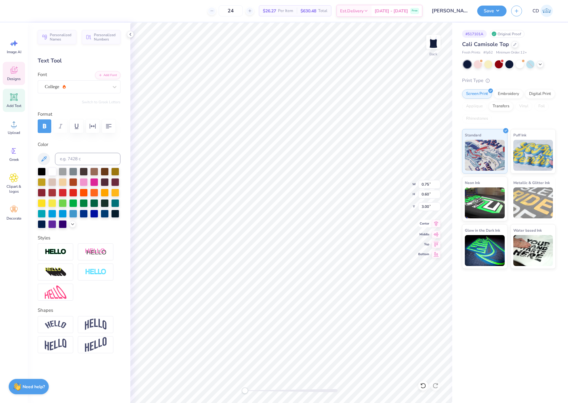
type input "2.25"
type input "0.30"
type input "3.49"
click at [437, 224] on icon at bounding box center [437, 223] width 4 height 5
click at [436, 224] on icon at bounding box center [436, 223] width 9 height 7
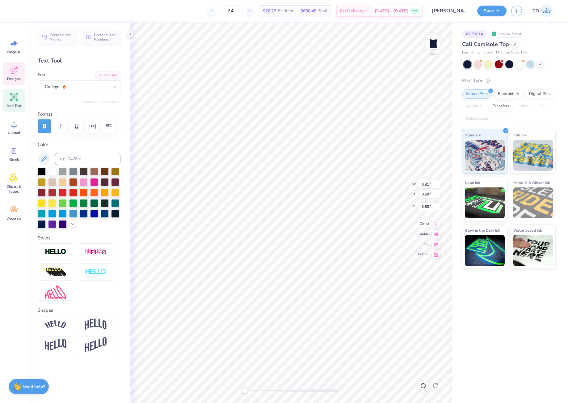
click at [437, 225] on icon at bounding box center [436, 223] width 9 height 7
click at [438, 184] on input "7" at bounding box center [430, 184] width 22 height 9
type input "6.99"
type input "8.64"
type input "3.01"
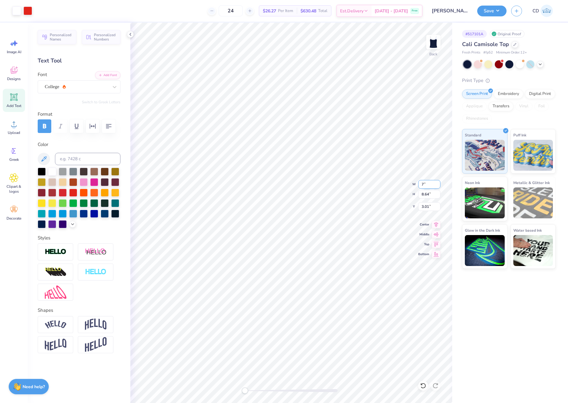
click at [438, 183] on input "7" at bounding box center [430, 184] width 22 height 9
click at [466, 333] on div "# 517101A Original Proof Cali Camisole Top Fresh Prints # fp52 Minimum Order: 1…" at bounding box center [511, 213] width 116 height 380
type input "7.00"
type input "8.65"
drag, startPoint x: 421, startPoint y: 205, endPoint x: 428, endPoint y: 205, distance: 7.4
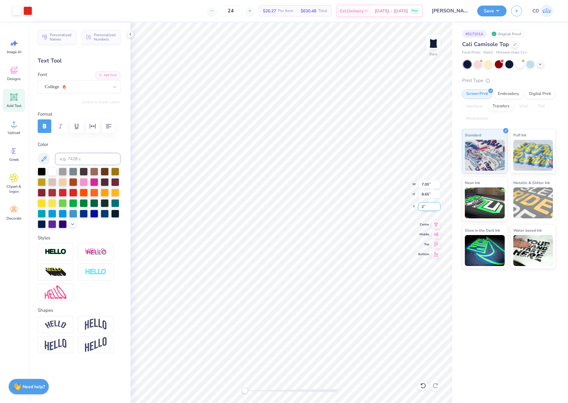
click at [428, 205] on input "2" at bounding box center [430, 206] width 22 height 9
type input "2.00"
click at [486, 12] on button "Save" at bounding box center [492, 10] width 29 height 11
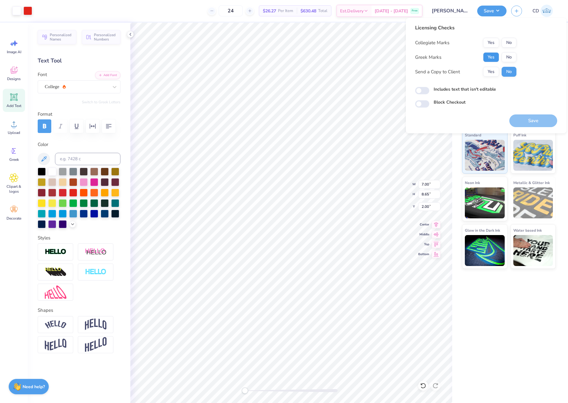
click at [489, 57] on button "Yes" at bounding box center [491, 57] width 16 height 10
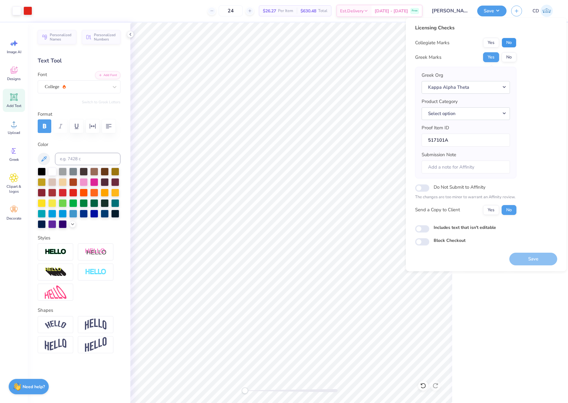
click at [509, 42] on button "No" at bounding box center [509, 43] width 15 height 10
click at [535, 260] on button "Save" at bounding box center [534, 259] width 48 height 13
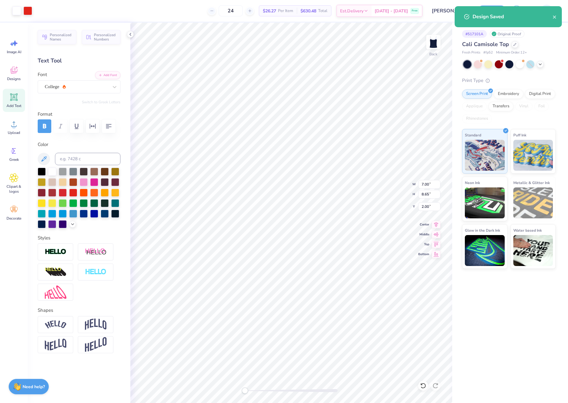
checkbox input "true"
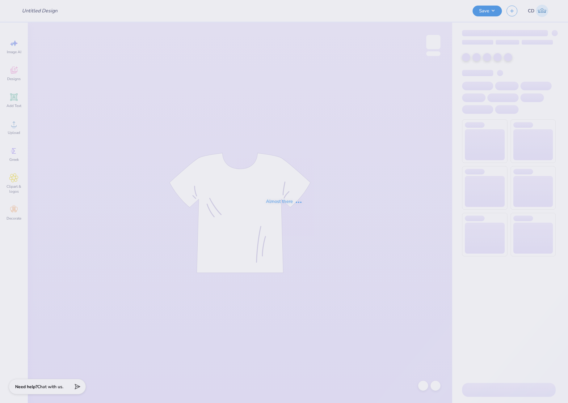
type input "CHI O PARENTS WEEKEND"
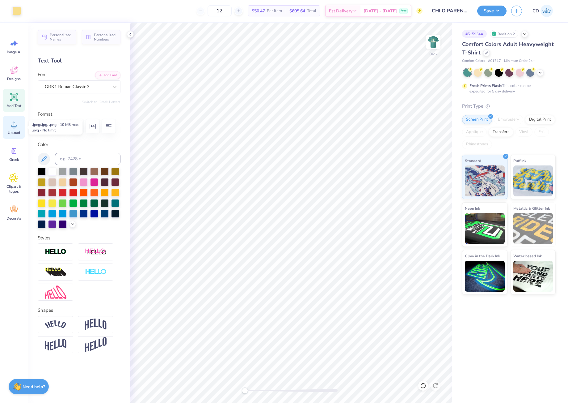
click at [13, 125] on circle at bounding box center [14, 126] width 4 height 4
click at [16, 99] on icon at bounding box center [14, 97] width 6 height 6
type textarea "CHI O"
click at [115, 86] on icon at bounding box center [115, 87] width 6 height 6
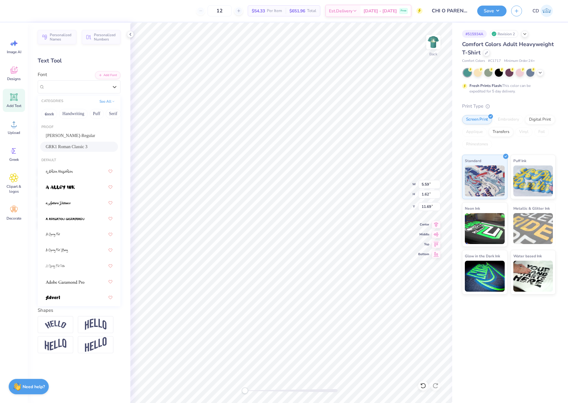
click at [78, 147] on span "GRK1 Roman Classic 3" at bounding box center [67, 146] width 42 height 6
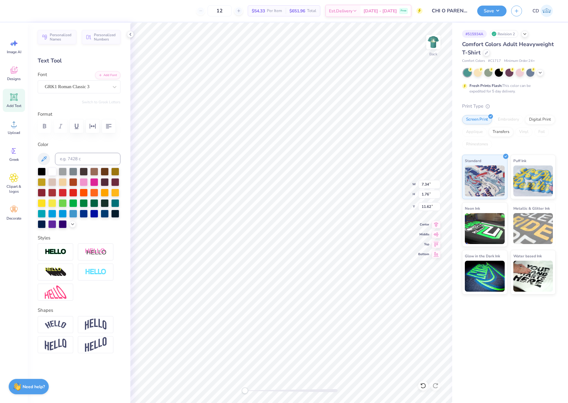
scroll to position [5, 1]
type textarea "cHI O"
type input "3.50"
type input "0.27"
type input "4.27"
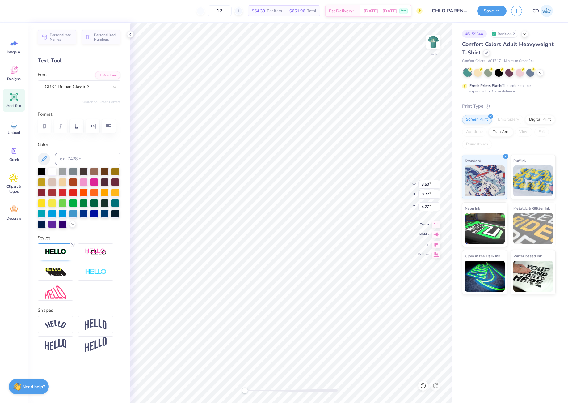
type input "7.09"
type input "1.76"
click at [340, 210] on li "Duplicate" at bounding box center [349, 210] width 49 height 12
type input "6.66"
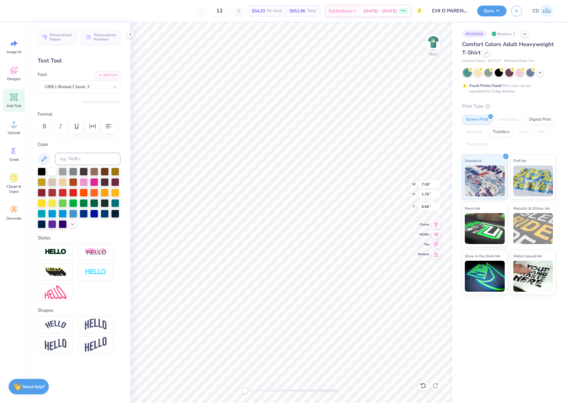
type textarea "parents weekend '25"
click at [436, 225] on icon at bounding box center [436, 223] width 9 height 7
click at [438, 223] on icon at bounding box center [437, 223] width 4 height 5
type input "7.09"
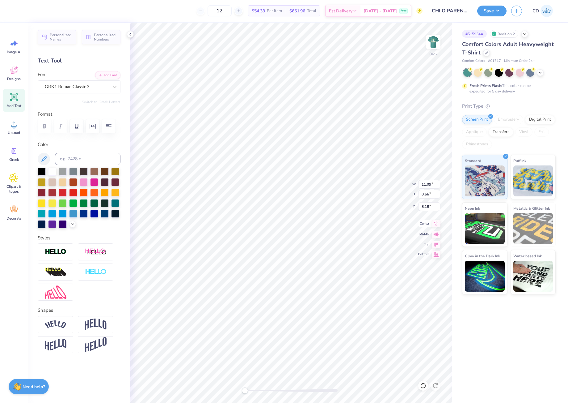
type input "1.76"
type input "5.66"
click at [435, 222] on icon at bounding box center [436, 223] width 9 height 7
click at [117, 86] on icon at bounding box center [115, 87] width 6 height 6
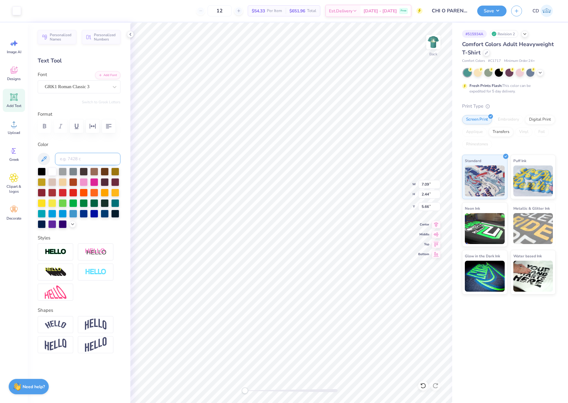
click at [100, 158] on input at bounding box center [88, 159] width 66 height 12
type input "1205"
click at [83, 160] on input at bounding box center [88, 159] width 66 height 12
click at [15, 9] on div at bounding box center [16, 10] width 9 height 9
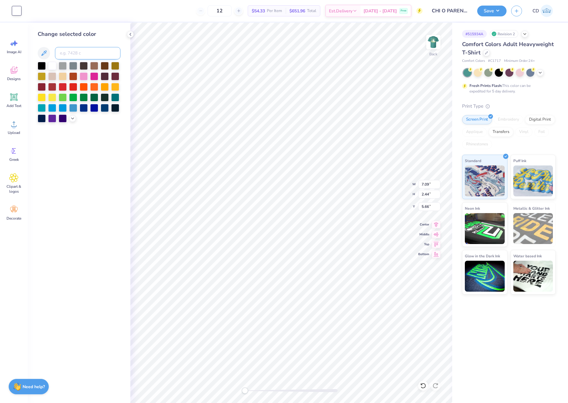
click at [79, 54] on input at bounding box center [88, 53] width 66 height 12
type input "1205"
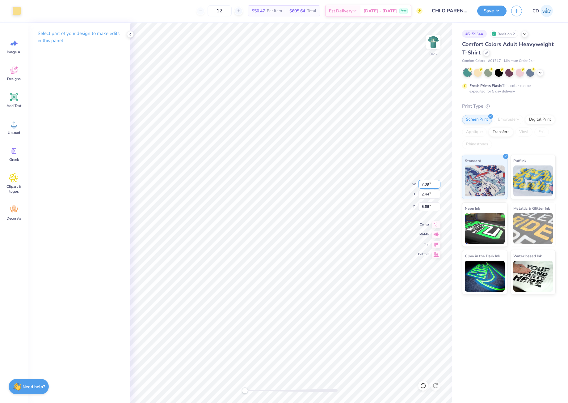
type input "2.27"
type input "1.12"
type input "5.88"
drag, startPoint x: 423, startPoint y: 184, endPoint x: 429, endPoint y: 184, distance: 5.3
click at [429, 184] on input "7.09" at bounding box center [430, 184] width 22 height 9
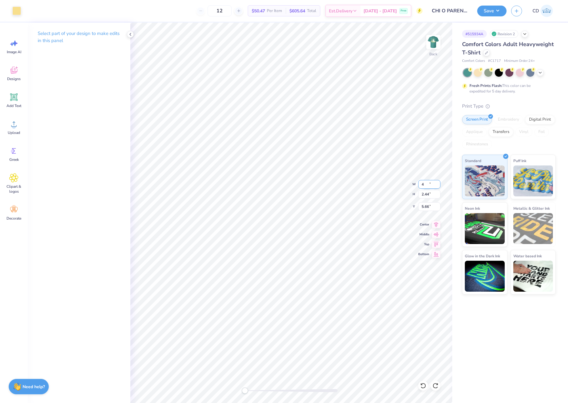
type input "2.26"
type input "1.12"
type input "6.41"
click at [417, 185] on div "Back W 2.26 2.26 " H 1.12 1.12 " Y 6.41 6.41 " Center Middle Top Bottom" at bounding box center [291, 213] width 322 height 380
click at [339, 264] on li "Group" at bounding box center [342, 265] width 49 height 12
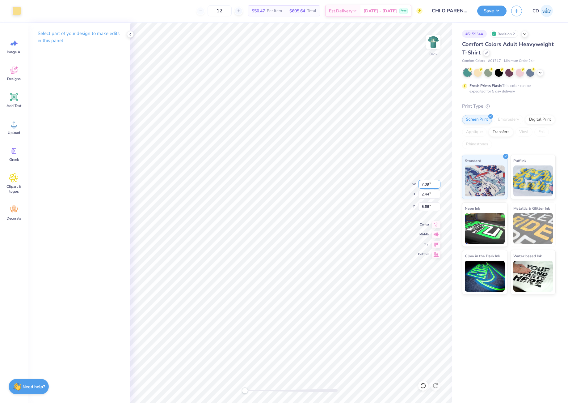
drag, startPoint x: 421, startPoint y: 184, endPoint x: 428, endPoint y: 183, distance: 7.5
click at [428, 183] on input "7.09" at bounding box center [430, 184] width 22 height 9
type input "4"
drag, startPoint x: 432, startPoint y: 186, endPoint x: 419, endPoint y: 186, distance: 13.0
click at [419, 186] on input "2.26" at bounding box center [430, 184] width 22 height 9
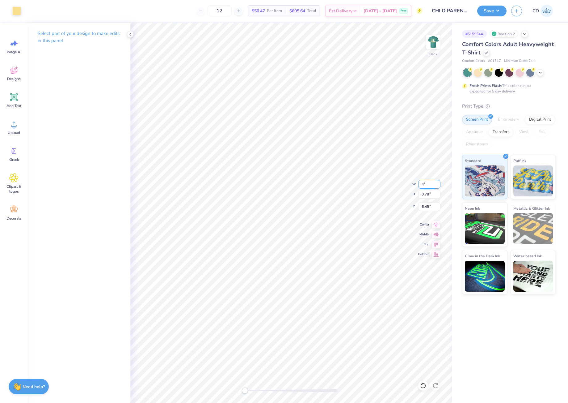
type input "4"
click at [439, 186] on input "4" at bounding box center [430, 184] width 22 height 9
click at [437, 182] on input "4" at bounding box center [430, 184] width 22 height 9
click at [483, 310] on div "# 515934A Revision 2 Comfort Colors Adult Heavyweight T-Shirt Comfort Colors # …" at bounding box center [511, 213] width 116 height 380
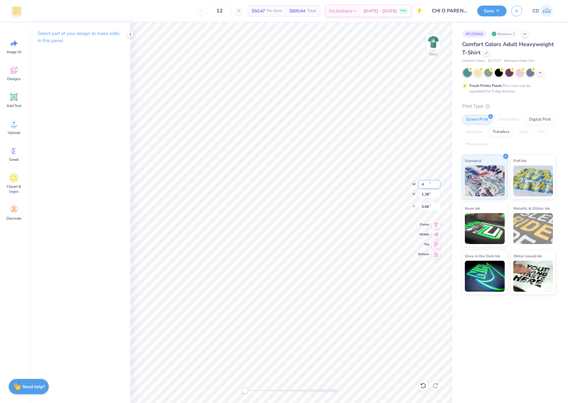
click at [438, 185] on input "4" at bounding box center [430, 184] width 22 height 9
click at [484, 317] on div "# 515934A Revision 2 Comfort Colors Adult Heavyweight T-Shirt Comfort Colors # …" at bounding box center [511, 213] width 116 height 380
type input "3.99"
click at [407, 183] on div "Back W 3.99 3.99 " H 1.38 1.38 " Y 5.66 5.66 " Center Middle Top Bottom" at bounding box center [291, 213] width 322 height 380
drag, startPoint x: 433, startPoint y: 184, endPoint x: 421, endPoint y: 184, distance: 12.7
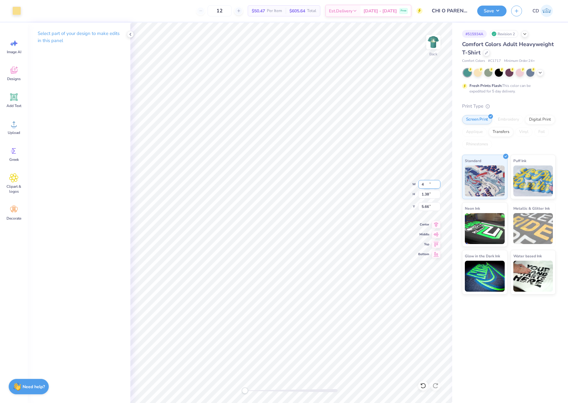
click at [421, 184] on input "4" at bounding box center [430, 184] width 22 height 9
type input "4"
click at [489, 313] on div "# 515934A Revision 2 Comfort Colors Adult Heavyweight T-Shirt Comfort Colors # …" at bounding box center [511, 213] width 116 height 380
click at [412, 183] on div "Back W 4.01 4.01 " H 1.38 1.38 " Y 3.00 3.00 " Center Middle Top Bottom" at bounding box center [291, 213] width 322 height 380
drag, startPoint x: 432, startPoint y: 184, endPoint x: 423, endPoint y: 183, distance: 8.7
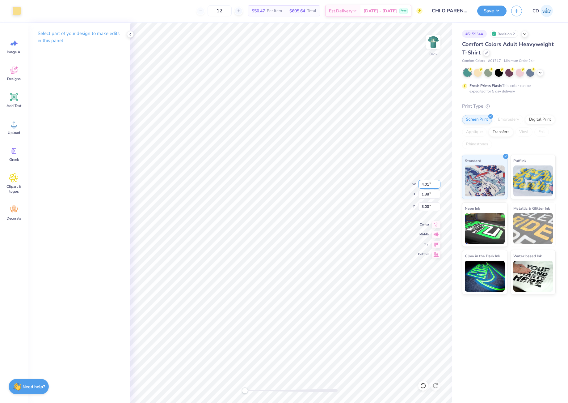
click at [423, 183] on input "4.01" at bounding box center [430, 184] width 22 height 9
type input "4"
click at [440, 183] on input "4" at bounding box center [430, 184] width 22 height 9
click at [435, 45] on img at bounding box center [433, 42] width 25 height 25
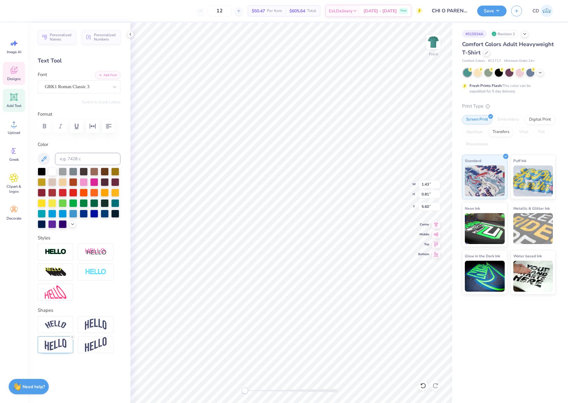
scroll to position [5, 1]
type textarea "CW"
drag, startPoint x: 420, startPoint y: 206, endPoint x: 430, endPoint y: 207, distance: 9.9
click at [430, 207] on input "3.14" at bounding box center [430, 206] width 22 height 9
type input "3.00"
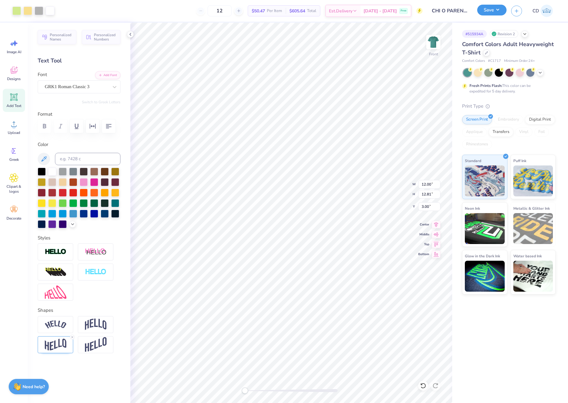
click at [482, 11] on button "Save" at bounding box center [492, 10] width 29 height 11
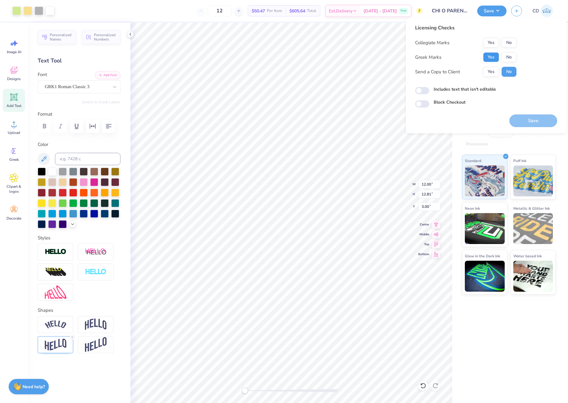
click at [492, 53] on button "Yes" at bounding box center [491, 57] width 16 height 10
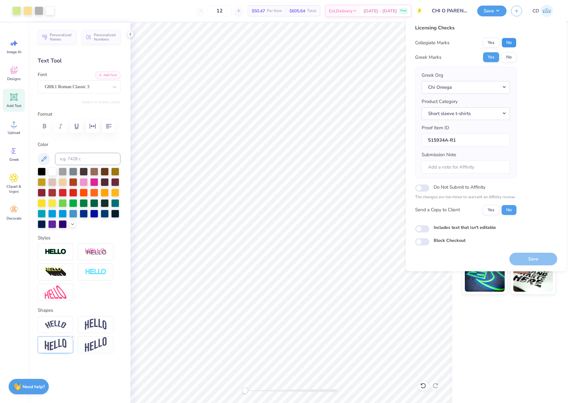
click at [507, 44] on button "No" at bounding box center [509, 43] width 15 height 10
click at [543, 261] on button "Save" at bounding box center [534, 259] width 48 height 13
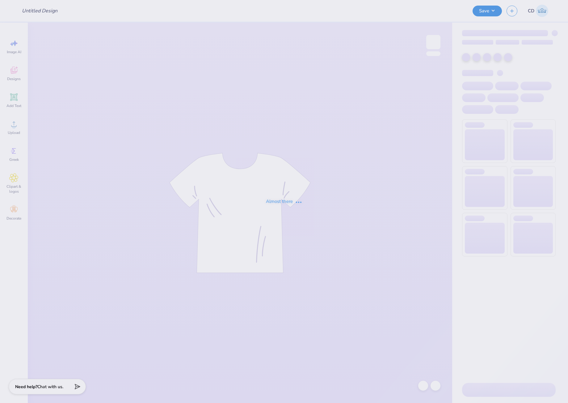
type input "UL SOM - 2025 Drop"
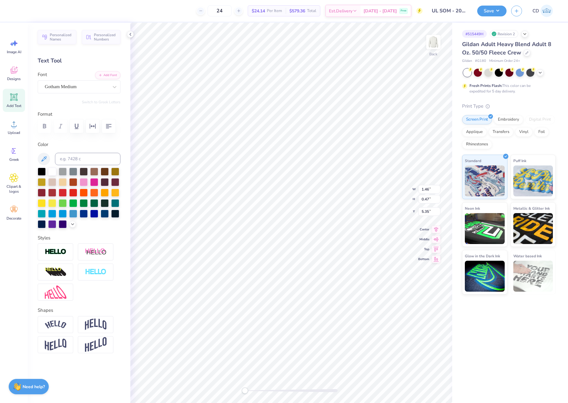
scroll to position [5, 1]
type textarea "MEDICINE"
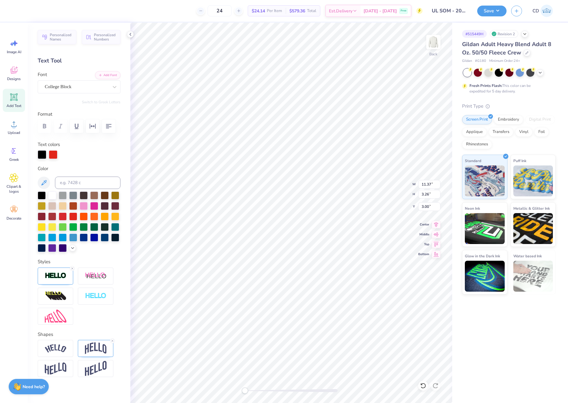
type input "3.37"
type input "0.49"
type input "5.34"
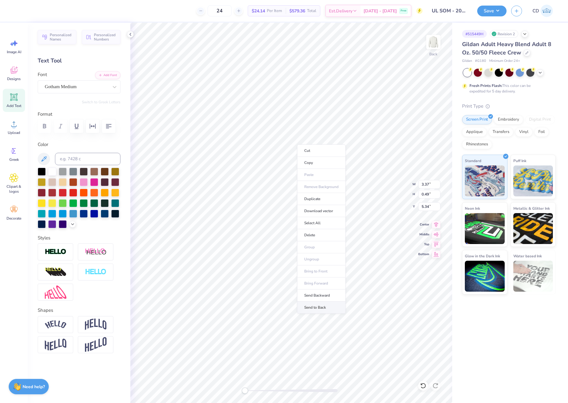
click at [319, 308] on li "Send to Back" at bounding box center [321, 307] width 49 height 12
type input "11.37"
type input "3.26"
type input "3.00"
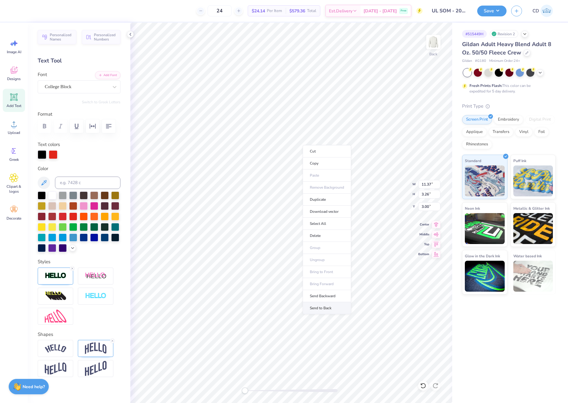
click at [330, 307] on li "Send to Back" at bounding box center [327, 308] width 49 height 12
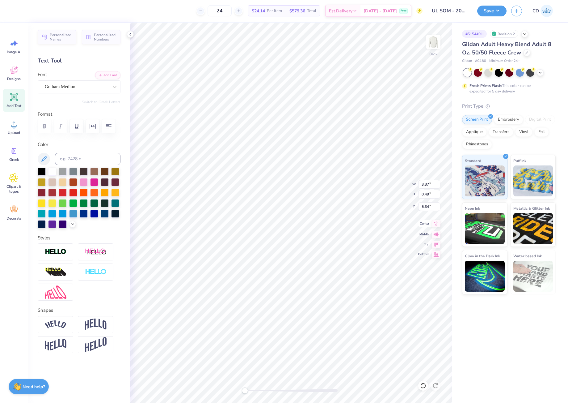
click at [435, 225] on icon at bounding box center [436, 223] width 9 height 7
click at [431, 184] on input "11.37" at bounding box center [430, 184] width 22 height 9
type input "11.63"
type input "3.33"
type input "2.96"
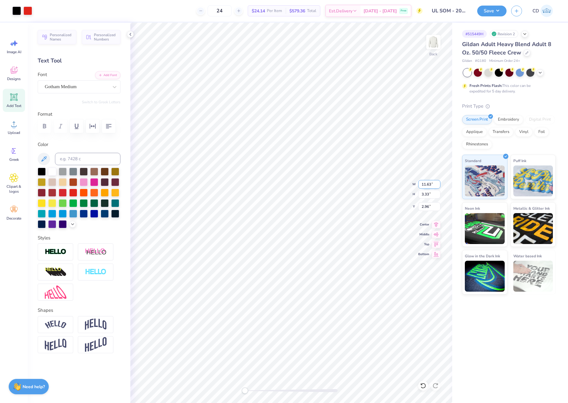
drag, startPoint x: 431, startPoint y: 184, endPoint x: 428, endPoint y: 184, distance: 3.4
click at [428, 184] on input "11.63" at bounding box center [430, 184] width 22 height 9
type input "11.37"
type input "3.26"
type input "3.00"
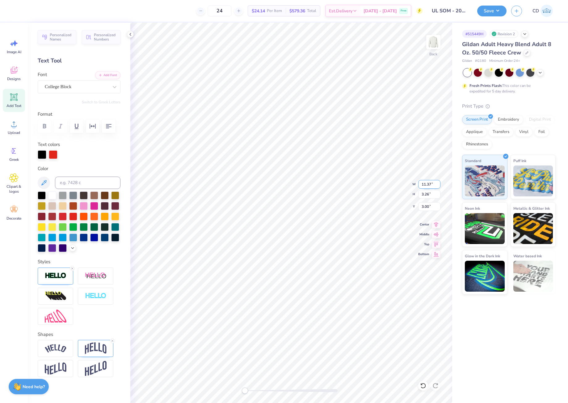
drag, startPoint x: 427, startPoint y: 185, endPoint x: 431, endPoint y: 186, distance: 3.5
click at [431, 186] on input "11.37" at bounding box center [430, 184] width 22 height 9
click at [431, 184] on input "11.37" at bounding box center [430, 184] width 22 height 9
click at [428, 183] on input "11.37" at bounding box center [430, 184] width 22 height 9
type input "11.5"
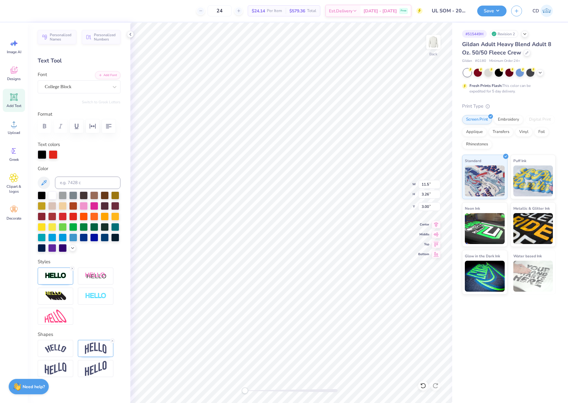
click at [507, 329] on div "# 515449H Revision 2 Gildan Adult Heavy Blend Adult 8 Oz. 50/50 Fleece Crew Gil…" at bounding box center [511, 213] width 116 height 380
click at [437, 187] on input "11.63" at bounding box center [430, 184] width 22 height 9
click at [438, 186] on input "11.62" at bounding box center [430, 184] width 22 height 9
click at [438, 186] on input "11.61" at bounding box center [430, 184] width 22 height 9
click at [438, 186] on input "11.6" at bounding box center [430, 184] width 22 height 9
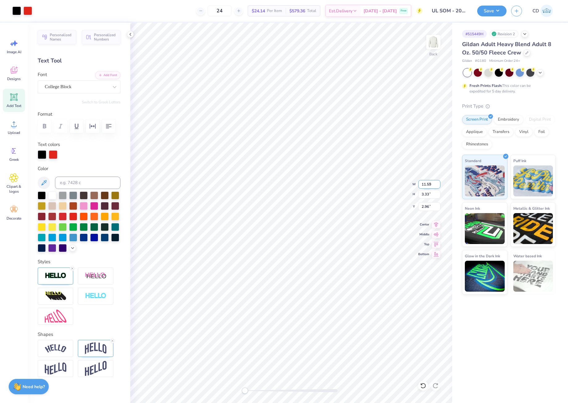
click at [438, 186] on input "11.59" at bounding box center [430, 184] width 22 height 9
click at [438, 186] on input "11.58" at bounding box center [430, 184] width 22 height 9
click at [438, 186] on input "11.57" at bounding box center [430, 184] width 22 height 9
click at [438, 186] on input "11.56" at bounding box center [430, 184] width 22 height 9
click at [438, 186] on input "11.55" at bounding box center [430, 184] width 22 height 9
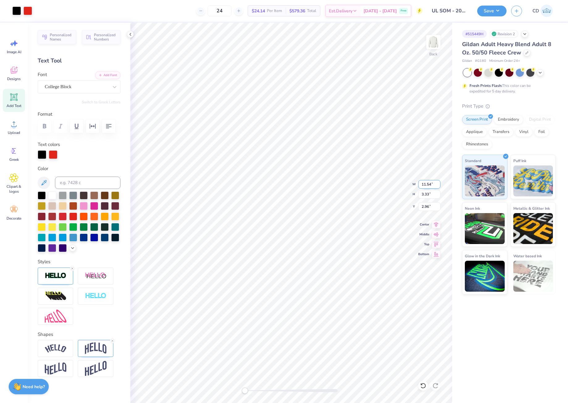
click at [438, 186] on input "11.54" at bounding box center [430, 184] width 22 height 9
click at [438, 186] on input "11.53" at bounding box center [430, 184] width 22 height 9
click at [438, 186] on input "11.52" at bounding box center [430, 184] width 22 height 9
click at [438, 186] on input "11.51" at bounding box center [430, 184] width 22 height 9
click at [438, 186] on input "11.5" at bounding box center [430, 184] width 22 height 9
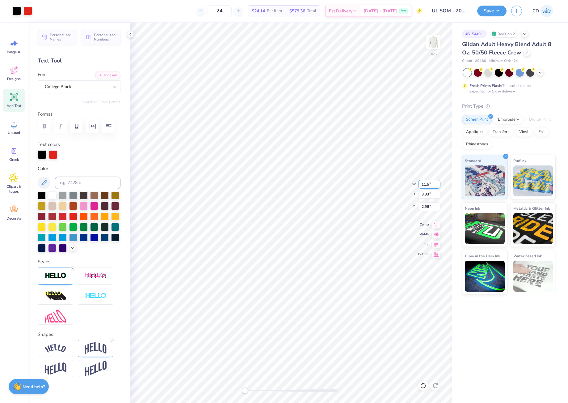
type input "11.37"
type input "3.26"
type input "3.00"
type input "11.64"
type input "3.33"
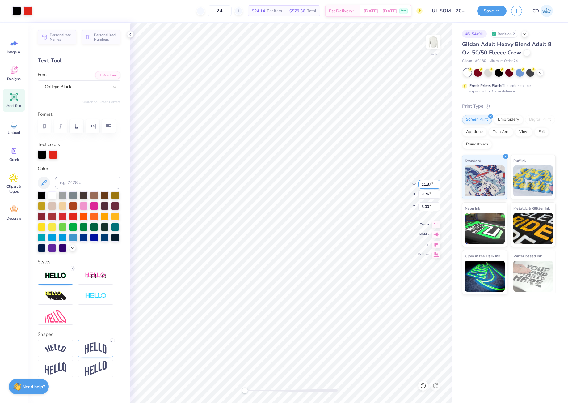
type input "2.98"
type input "11.38"
type input "3.26"
type input "3.00"
type input "11.63"
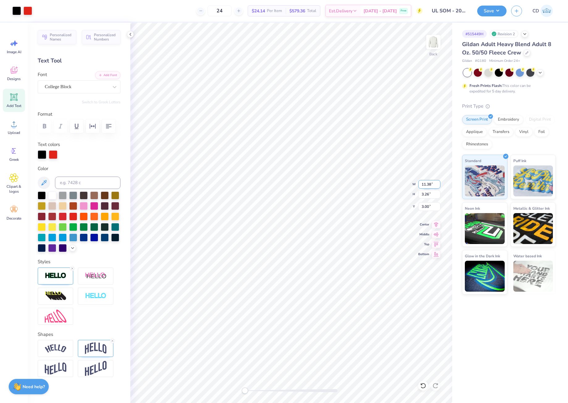
type input "3.33"
type input "2.98"
drag, startPoint x: 426, startPoint y: 184, endPoint x: 436, endPoint y: 185, distance: 10.6
click at [436, 185] on input "11.63" at bounding box center [430, 184] width 22 height 9
click at [499, 340] on div "# 515449H Revision 2 Gildan Adult Heavy Blend Adult 8 Oz. 50/50 Fleece Crew Gil…" at bounding box center [511, 213] width 116 height 380
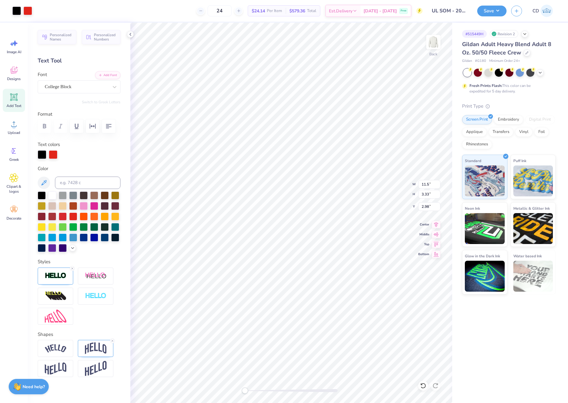
type input "11.37"
type input "3.25"
type input "3.02"
drag, startPoint x: 427, startPoint y: 185, endPoint x: 441, endPoint y: 196, distance: 17.6
click at [440, 187] on input "11.37" at bounding box center [430, 184] width 22 height 9
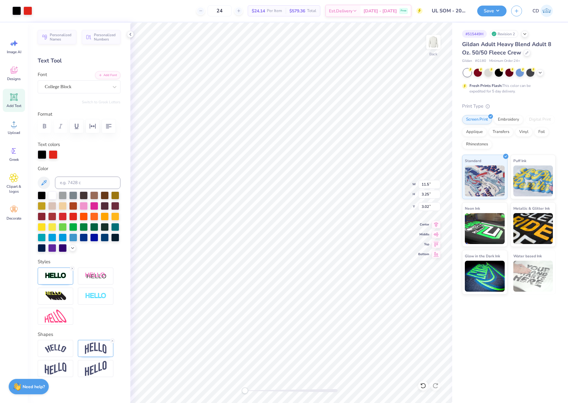
click at [494, 312] on div "# 515449H Revision 2 Gildan Adult Heavy Blend Adult 8 Oz. 50/50 Fleece Crew Gil…" at bounding box center [511, 213] width 116 height 380
type input "11.63"
type input "3.33"
type input "2.98"
click at [493, 325] on div "# 515449H Revision 2 Gildan Adult Heavy Blend Adult 8 Oz. 50/50 Fleece Crew Gil…" at bounding box center [511, 213] width 116 height 380
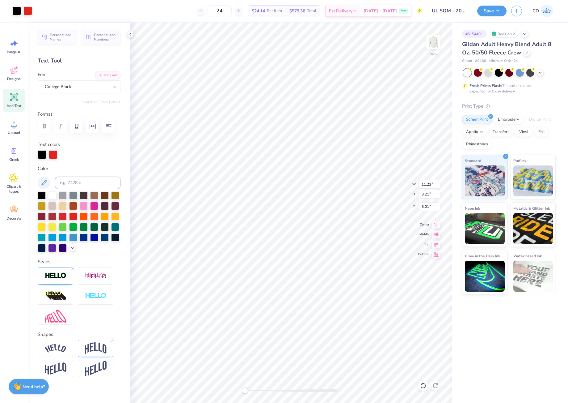
type input "11.23"
type input "3.21"
type input "3.00"
type input "11.77"
type input "3.37"
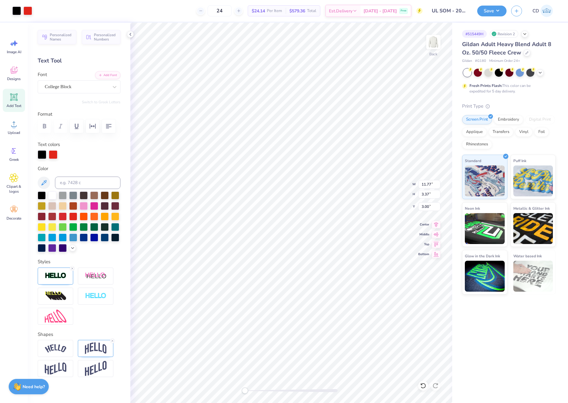
type input "2.96"
type input "11.62"
type input "3.33"
type input "2.97"
type input "11.57"
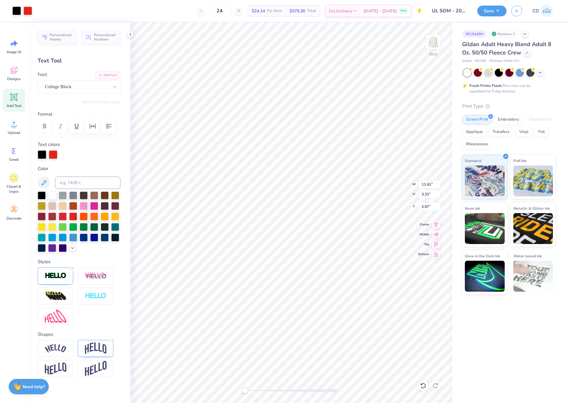
type input "3.31"
type input "11.48"
type input "3.29"
type input "2.98"
type input "11.56"
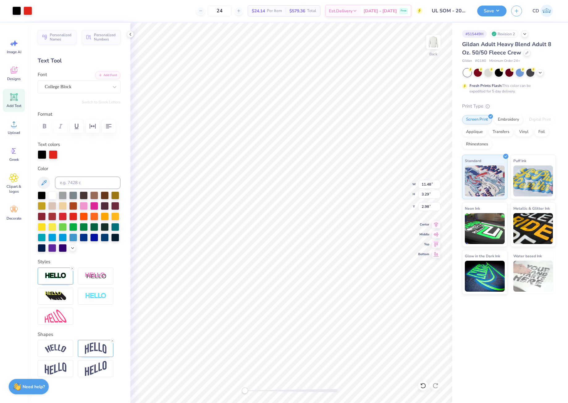
type input "3.31"
type input "11.48"
type input "3.29"
type input "11.64"
type input "3.33"
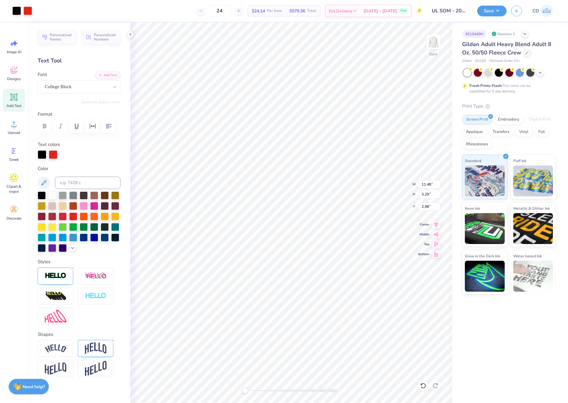
type input "2.97"
type input "11.44"
type input "3.28"
type input "2.98"
type input "11.62"
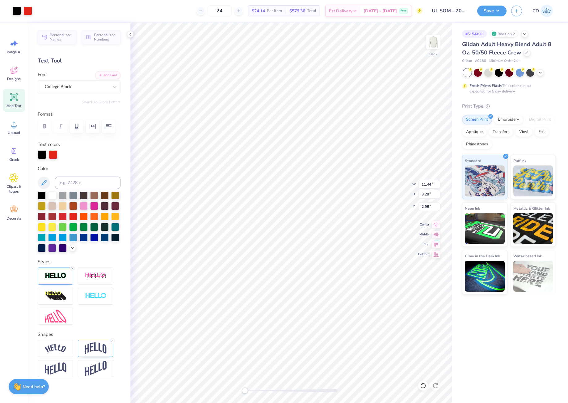
type input "3.33"
type input "2.97"
type input "11.49"
type input "3.29"
type input "2.98"
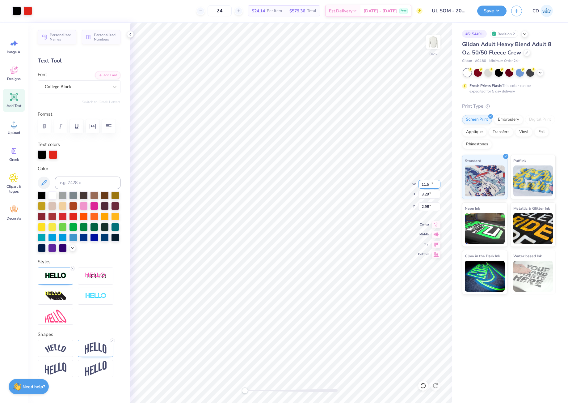
click at [438, 182] on input "11.5" at bounding box center [430, 184] width 22 height 9
type input "11.51"
click at [438, 186] on input "11.5" at bounding box center [430, 184] width 22 height 9
click at [440, 183] on input "11.5" at bounding box center [430, 184] width 22 height 9
type input "11.51"
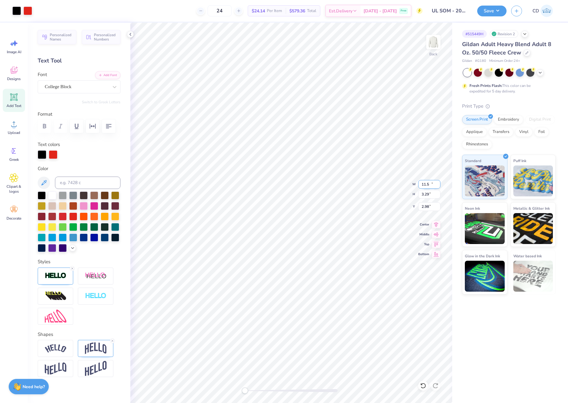
click at [437, 186] on input "11.5" at bounding box center [430, 184] width 22 height 9
type input "11.49"
click at [485, 313] on div "# 515449H Revision 2 Gildan Adult Heavy Blend Adult 8 Oz. 50/50 Fleece Crew Gil…" at bounding box center [511, 213] width 116 height 380
click at [438, 183] on input "11.5" at bounding box center [430, 184] width 22 height 9
click at [490, 322] on div "# 515449H Revision 2 Gildan Adult Heavy Blend Adult 8 Oz. 50/50 Fleece Crew Gil…" at bounding box center [511, 213] width 116 height 380
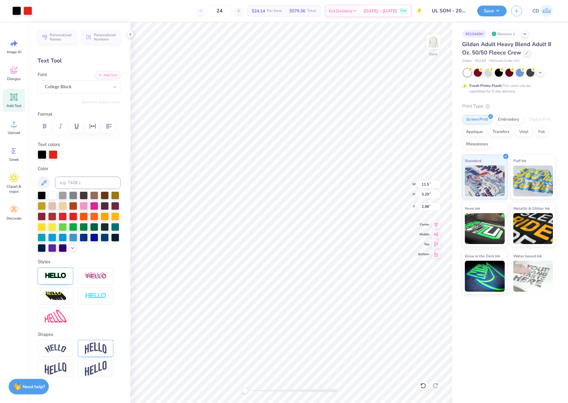
type input "11.51"
click at [437, 205] on input "2.99" at bounding box center [430, 206] width 22 height 9
click at [438, 205] on input "3" at bounding box center [430, 206] width 22 height 9
type input "3.00"
click at [436, 224] on icon at bounding box center [437, 223] width 4 height 5
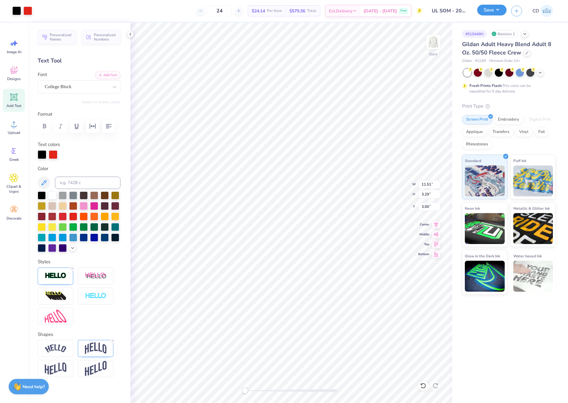
click at [489, 9] on button "Save" at bounding box center [492, 10] width 29 height 11
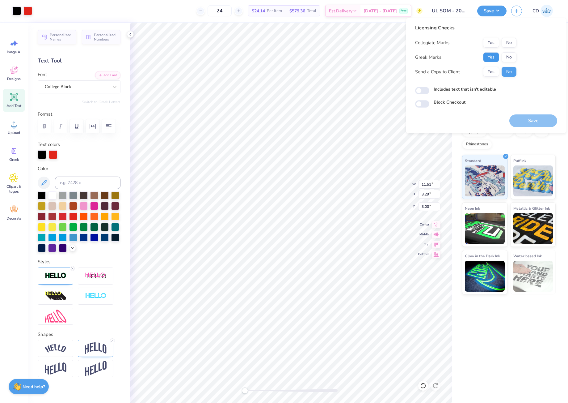
click at [493, 57] on button "Yes" at bounding box center [491, 57] width 16 height 10
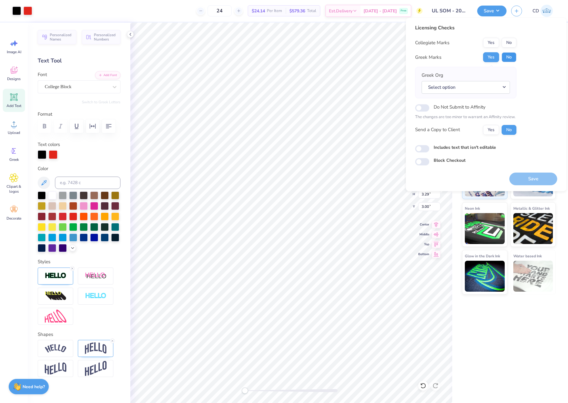
click at [512, 57] on button "No" at bounding box center [509, 57] width 15 height 10
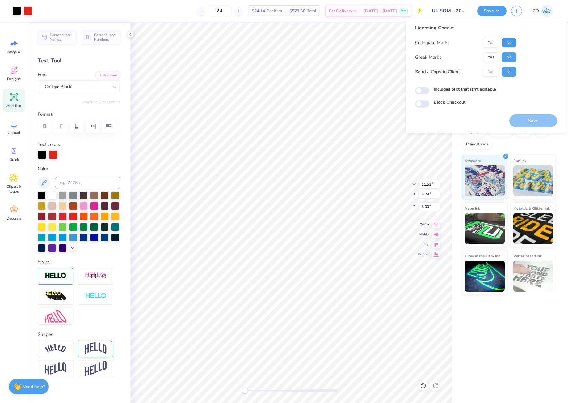
click at [511, 41] on button "No" at bounding box center [509, 43] width 15 height 10
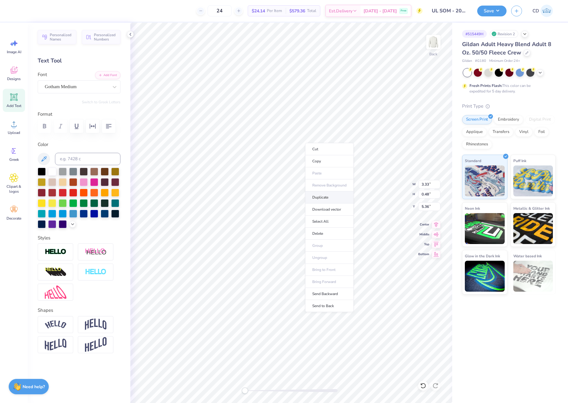
click at [327, 197] on li "Duplicate" at bounding box center [329, 197] width 49 height 12
type input "6.36"
type textarea "TM"
drag, startPoint x: 247, startPoint y: 392, endPoint x: 254, endPoint y: 393, distance: 7.4
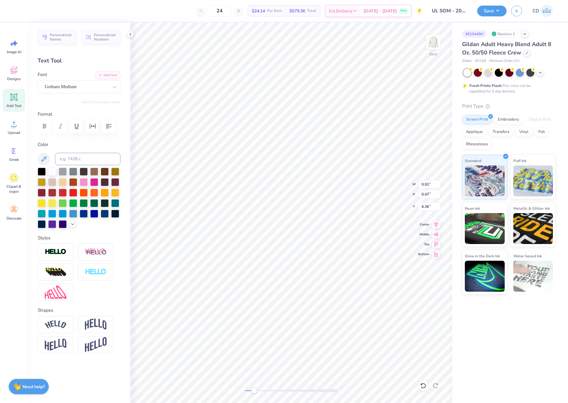
click at [254, 393] on div "Accessibility label" at bounding box center [254, 390] width 6 height 6
click at [225, 384] on div "Back" at bounding box center [291, 213] width 322 height 380
click at [440, 185] on input "12.12" at bounding box center [430, 184] width 22 height 9
click at [439, 185] on input "12.11" at bounding box center [430, 184] width 22 height 9
click at [439, 185] on input "12.1" at bounding box center [430, 184] width 22 height 9
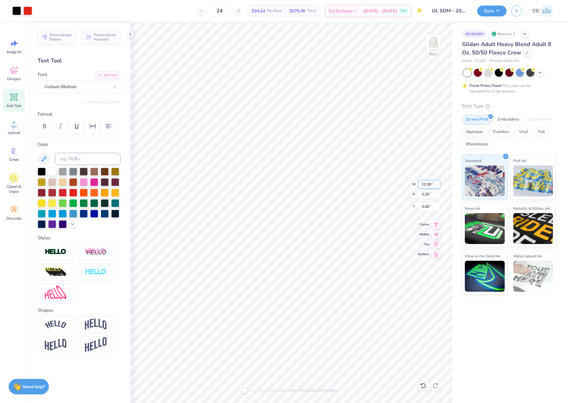
click at [439, 185] on input "12.09" at bounding box center [430, 184] width 22 height 9
click at [439, 185] on input "12.08" at bounding box center [430, 184] width 22 height 9
click at [439, 185] on input "12.07" at bounding box center [430, 184] width 22 height 9
click at [439, 185] on input "12.06" at bounding box center [430, 184] width 22 height 9
click at [439, 185] on input "12.05" at bounding box center [430, 184] width 22 height 9
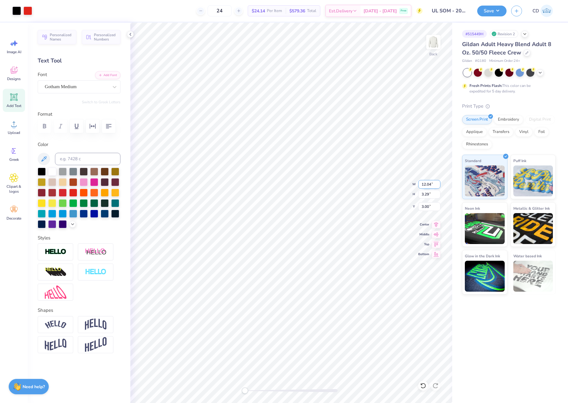
click at [439, 185] on input "12.04" at bounding box center [430, 184] width 22 height 9
click at [439, 185] on input "12.03" at bounding box center [430, 184] width 22 height 9
click at [439, 185] on input "12.02" at bounding box center [430, 184] width 22 height 9
click at [439, 185] on input "12.01" at bounding box center [430, 184] width 22 height 9
type input "11.95"
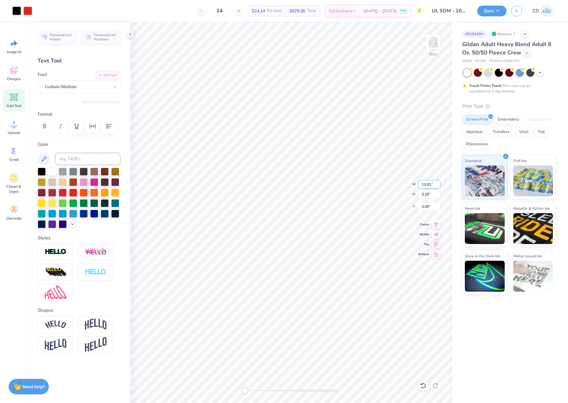
type input "3.22"
type input "3.04"
click at [438, 182] on input "11.96" at bounding box center [430, 184] width 22 height 9
click at [438, 182] on input "11.97" at bounding box center [430, 184] width 22 height 9
click at [438, 182] on input "11.98" at bounding box center [430, 184] width 22 height 9
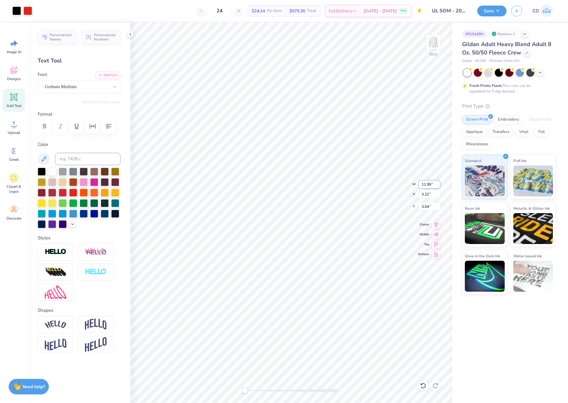
click at [438, 182] on input "11.99" at bounding box center [430, 184] width 22 height 9
type input "12.01"
type input "3.25"
type input "3.02"
click at [439, 186] on input "12" at bounding box center [430, 184] width 22 height 9
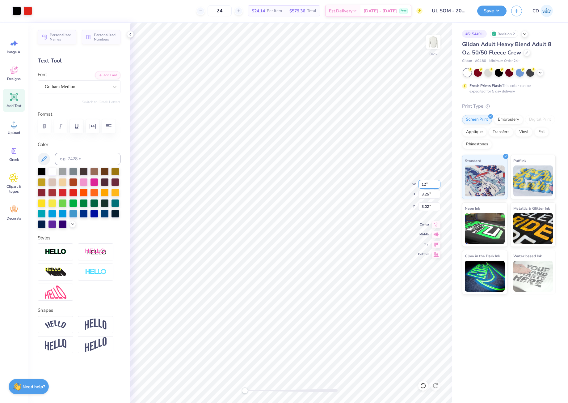
type input "11.99"
type input "3.24"
type input "3.03"
drag, startPoint x: 432, startPoint y: 208, endPoint x: 422, endPoint y: 208, distance: 9.3
click at [422, 208] on input "3.03" at bounding box center [430, 206] width 22 height 9
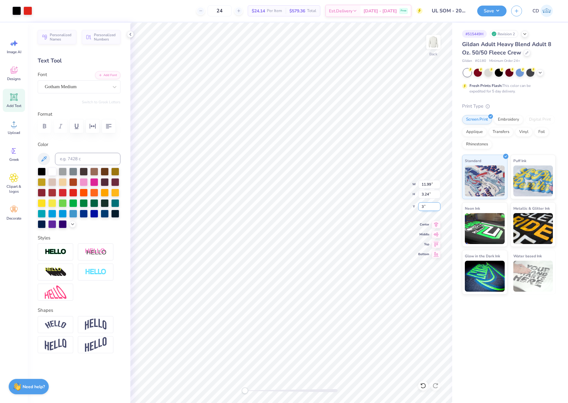
type input "3.00"
click at [487, 12] on button "Save" at bounding box center [492, 10] width 29 height 11
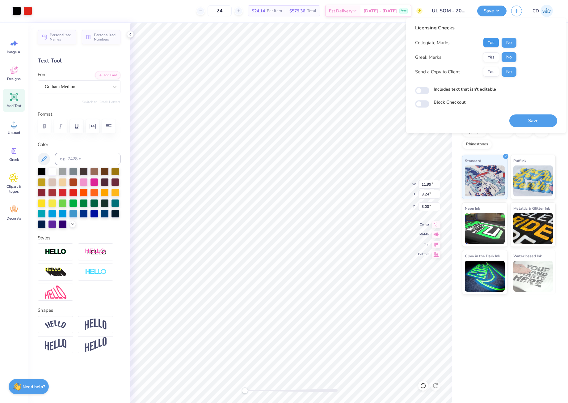
click at [496, 44] on button "Yes" at bounding box center [491, 43] width 16 height 10
click at [424, 92] on input "Includes text that isn't editable" at bounding box center [422, 90] width 14 height 7
checkbox input "true"
click at [542, 124] on button "Save" at bounding box center [534, 120] width 48 height 13
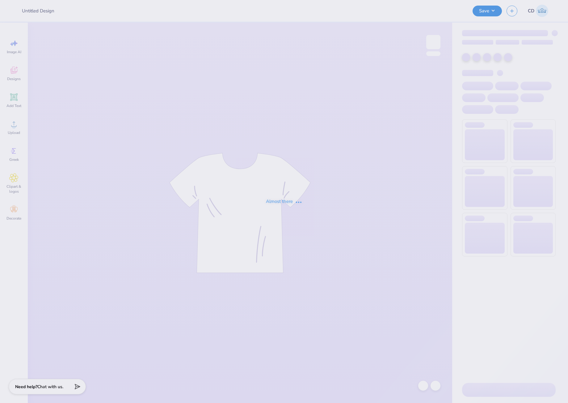
type input "NSMH Board"
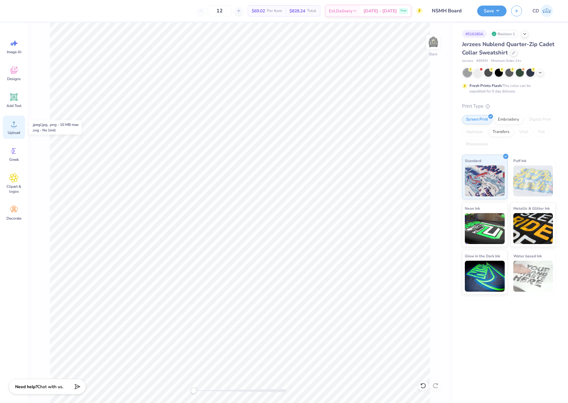
click at [14, 125] on circle at bounding box center [14, 126] width 4 height 4
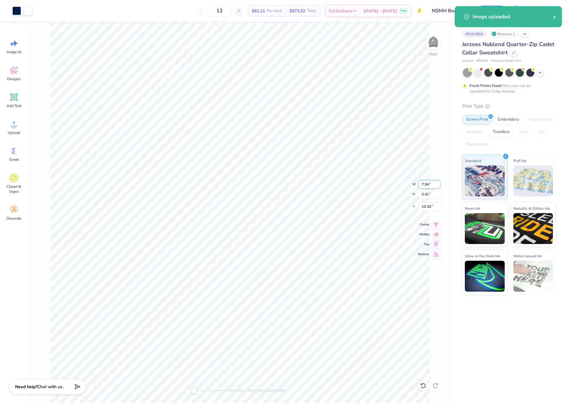
drag, startPoint x: 421, startPoint y: 186, endPoint x: 430, endPoint y: 186, distance: 9.6
click at [430, 186] on input "7.94" at bounding box center [430, 184] width 22 height 9
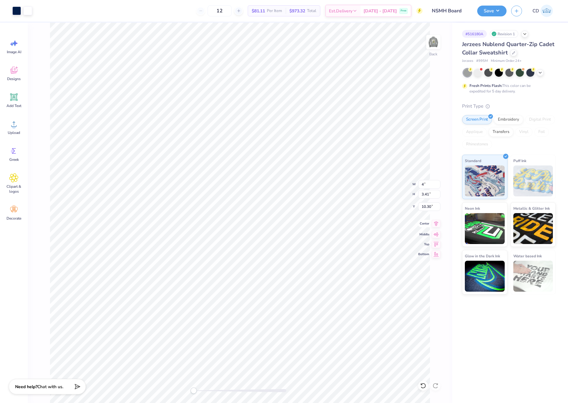
click at [438, 222] on icon at bounding box center [437, 223] width 4 height 5
type input "3.99"
type input "1.71"
type input "3.00"
click at [438, 226] on icon at bounding box center [436, 223] width 9 height 7
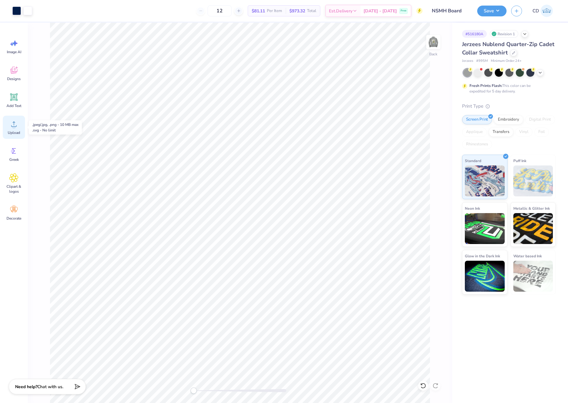
click at [16, 120] on icon at bounding box center [13, 123] width 9 height 9
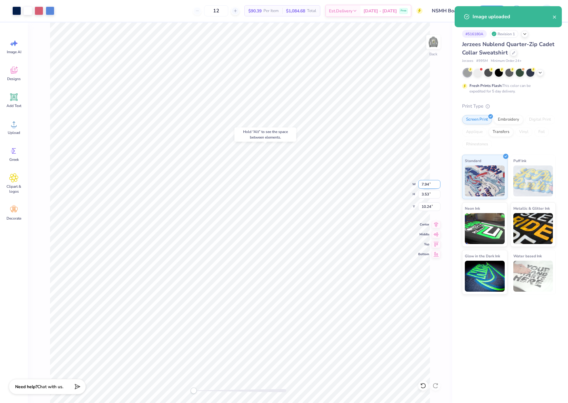
drag, startPoint x: 420, startPoint y: 185, endPoint x: 432, endPoint y: 184, distance: 12.1
click at [432, 184] on input "7.94" at bounding box center [430, 184] width 22 height 9
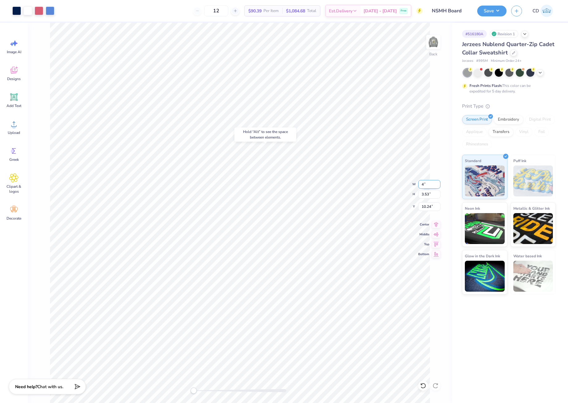
type input "4"
click at [440, 183] on input "4" at bounding box center [430, 184] width 22 height 9
type input "4"
click at [439, 186] on input "4" at bounding box center [430, 184] width 22 height 9
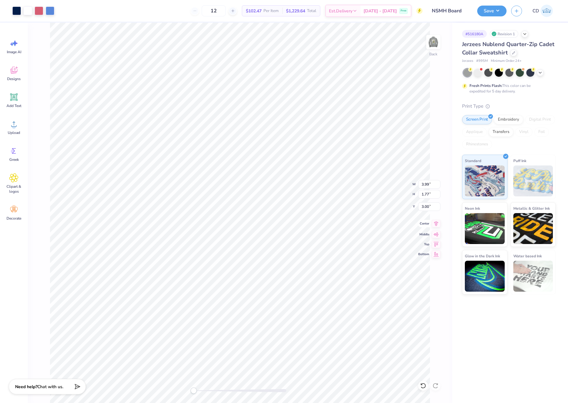
click at [435, 225] on icon at bounding box center [436, 223] width 9 height 7
type input "4.00"
type input "1.78"
click at [436, 222] on icon at bounding box center [436, 223] width 9 height 7
click at [433, 39] on img at bounding box center [433, 42] width 25 height 25
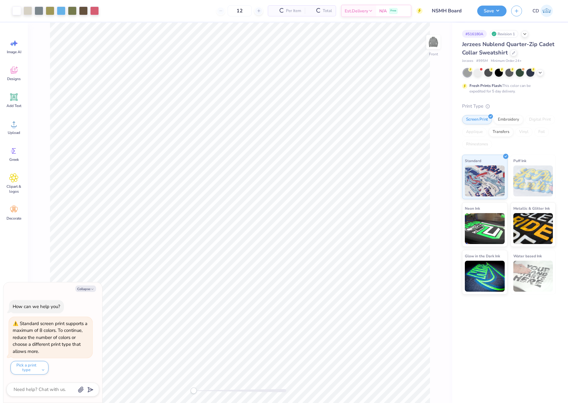
type textarea "x"
drag, startPoint x: 422, startPoint y: 211, endPoint x: 432, endPoint y: 212, distance: 9.9
click at [432, 212] on input "5.33" at bounding box center [430, 211] width 22 height 9
type input "3"
type textarea "x"
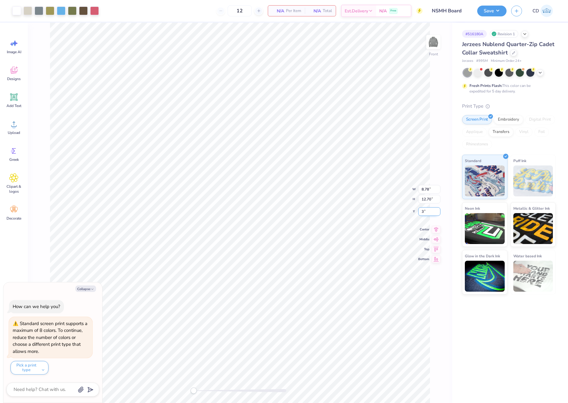
type input "3.00"
click at [494, 14] on button "Save" at bounding box center [492, 10] width 29 height 11
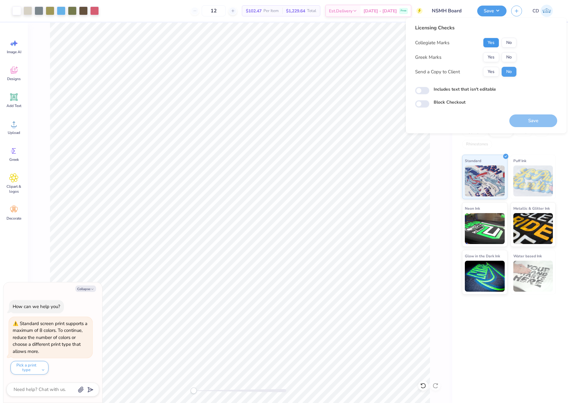
click at [491, 40] on button "Yes" at bounding box center [491, 43] width 16 height 10
click at [511, 55] on button "No" at bounding box center [509, 57] width 15 height 10
type textarea "x"
click at [425, 92] on input "Includes text that isn't editable" at bounding box center [422, 90] width 14 height 7
checkbox input "true"
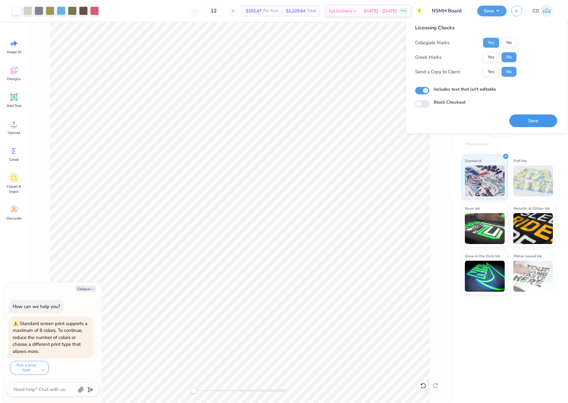
click at [522, 114] on button "Save" at bounding box center [534, 120] width 48 height 13
type textarea "x"
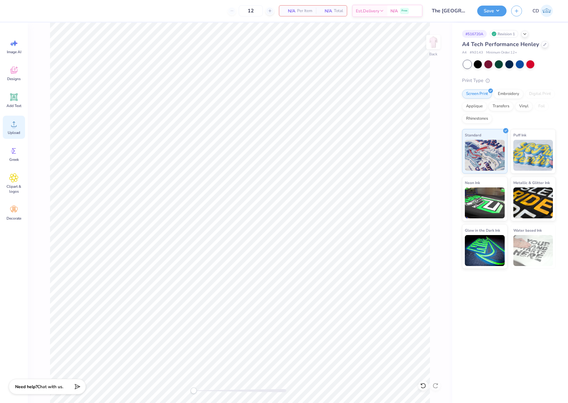
click at [15, 121] on icon at bounding box center [13, 123] width 9 height 9
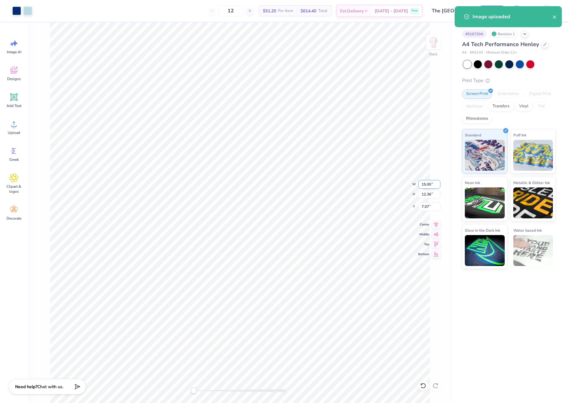
drag, startPoint x: 421, startPoint y: 184, endPoint x: 432, endPoint y: 184, distance: 10.2
click at [432, 184] on input "15.00" at bounding box center [430, 184] width 22 height 9
type input "12.5"
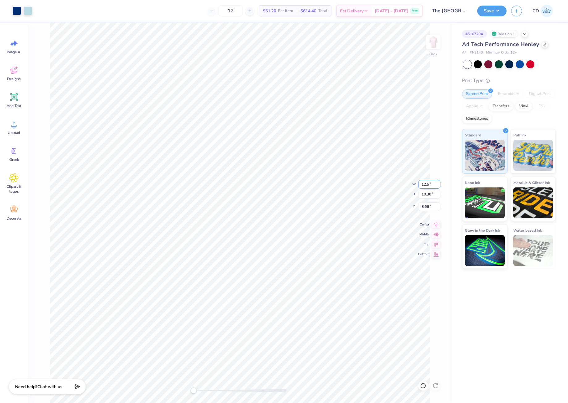
type input "12.5"
click at [438, 186] on input "12.5" at bounding box center [430, 184] width 22 height 9
drag, startPoint x: 431, startPoint y: 207, endPoint x: 421, endPoint y: 206, distance: 10.2
click at [421, 206] on input "8.96" at bounding box center [430, 206] width 22 height 9
type input "6"
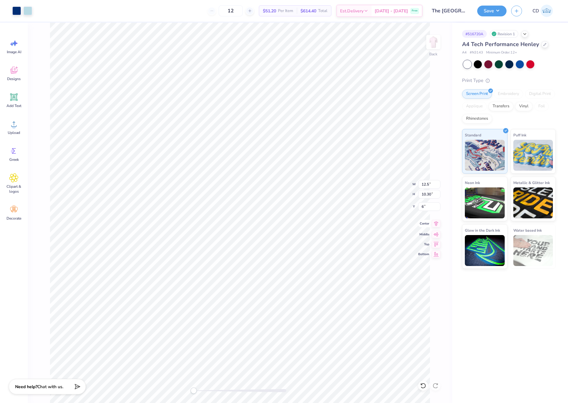
click at [436, 225] on icon at bounding box center [436, 223] width 9 height 7
click at [490, 11] on button "Save" at bounding box center [492, 10] width 29 height 11
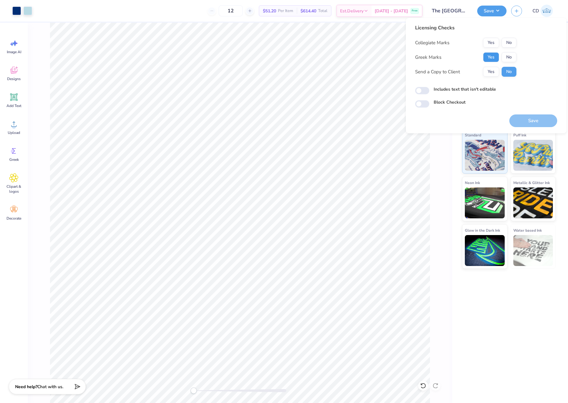
click at [492, 57] on button "Yes" at bounding box center [491, 57] width 16 height 10
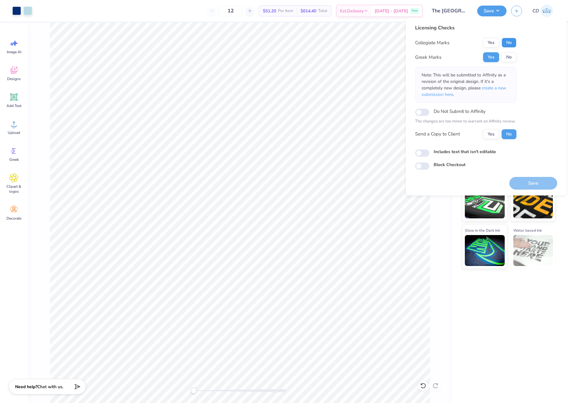
click at [507, 43] on button "No" at bounding box center [509, 43] width 15 height 10
click at [422, 157] on div "Licensing Checks Collegiate Marks Yes No Greek Marks Yes No Note: This will be …" at bounding box center [486, 97] width 142 height 146
click at [419, 153] on input "Includes text that isn't editable" at bounding box center [422, 152] width 14 height 7
checkbox input "true"
click at [532, 181] on button "Save" at bounding box center [534, 183] width 48 height 13
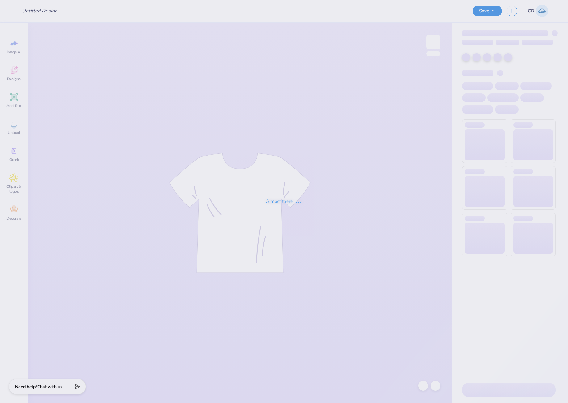
type input "Tri Sigma Fall hoodies"
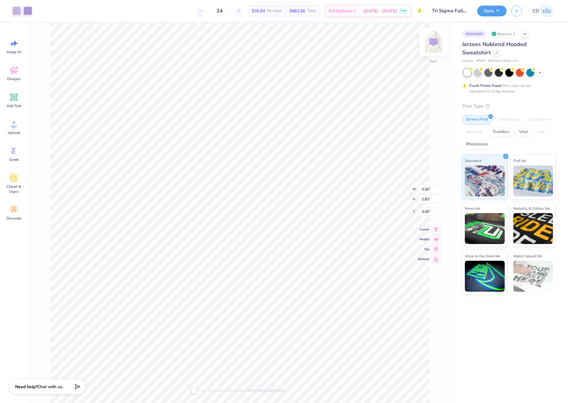
click at [433, 41] on img at bounding box center [433, 42] width 25 height 25
